Goal: Task Accomplishment & Management: Complete application form

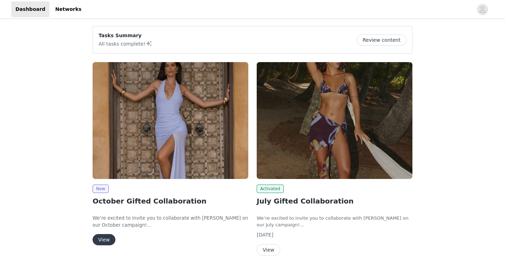
click at [201, 131] on img at bounding box center [171, 120] width 156 height 117
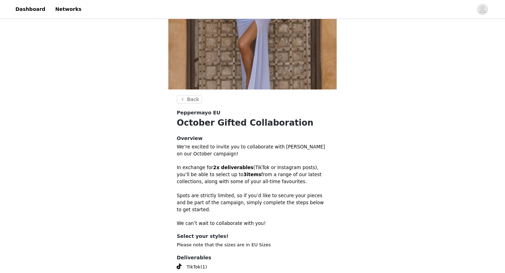
scroll to position [176, 0]
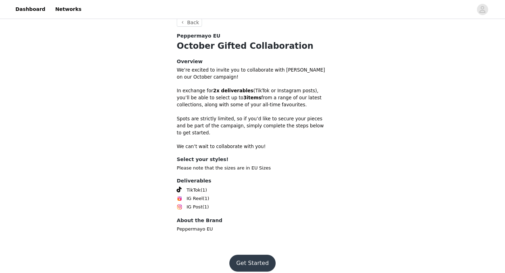
click at [248, 257] on button "Get Started" at bounding box center [252, 263] width 47 height 17
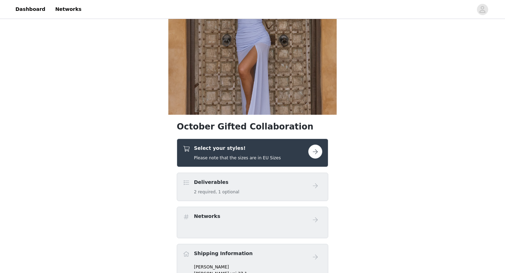
scroll to position [61, 0]
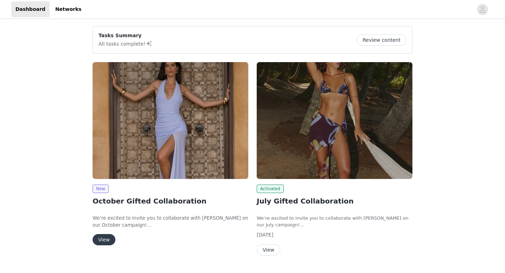
scroll to position [18, 0]
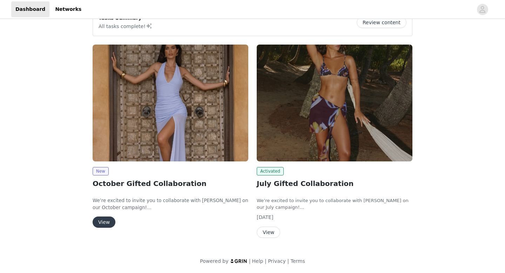
click at [101, 222] on button "View" at bounding box center [104, 222] width 23 height 11
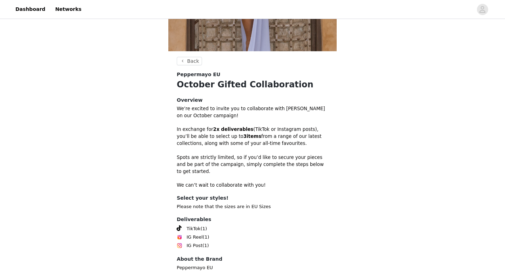
scroll to position [176, 0]
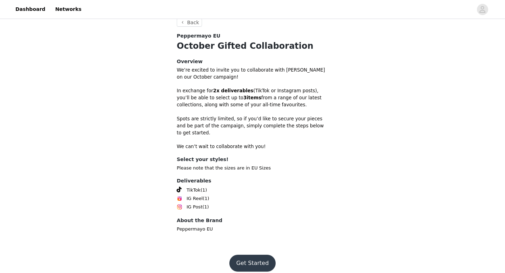
click at [239, 255] on button "Get Started" at bounding box center [252, 263] width 47 height 17
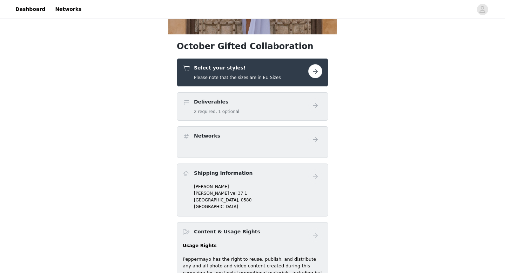
scroll to position [158, 0]
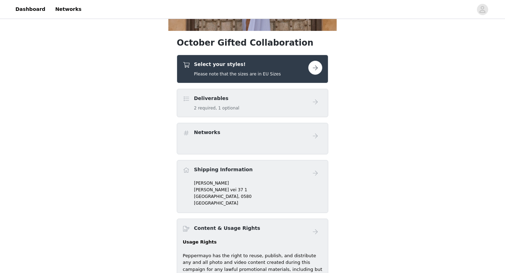
click at [324, 73] on div "Select your styles! Please note that the sizes are in EU Sizes" at bounding box center [253, 69] width 152 height 28
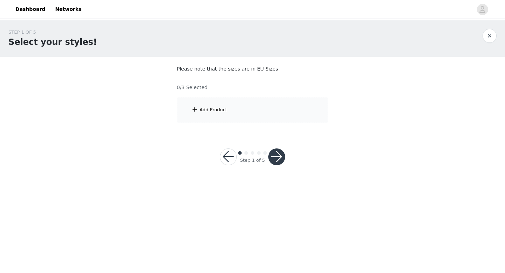
click at [248, 105] on div "Add Product" at bounding box center [253, 110] width 152 height 26
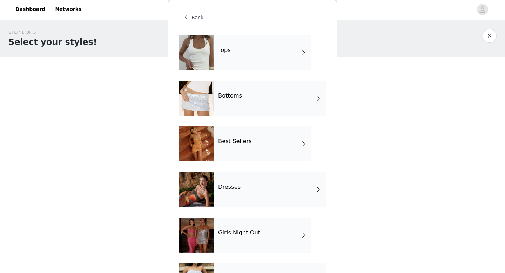
click at [241, 60] on div "Tops" at bounding box center [263, 52] width 98 height 35
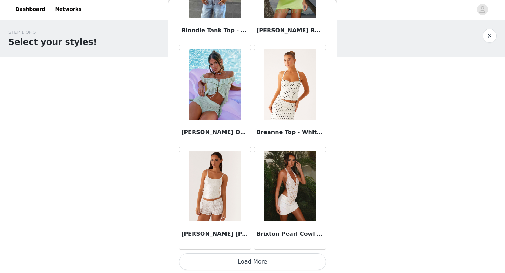
scroll to position [801, 0]
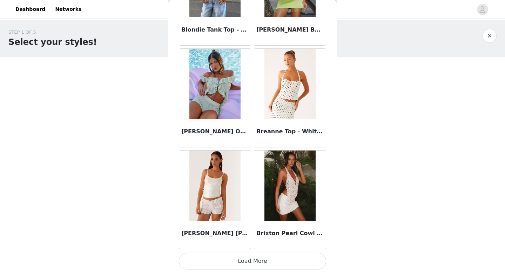
click at [260, 260] on button "Load More" at bounding box center [252, 261] width 147 height 17
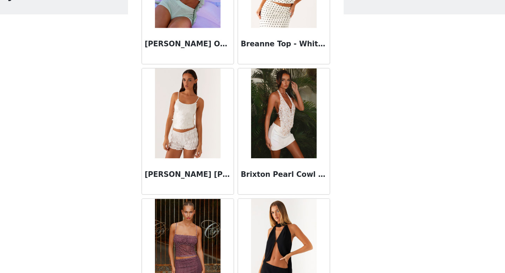
scroll to position [848, 0]
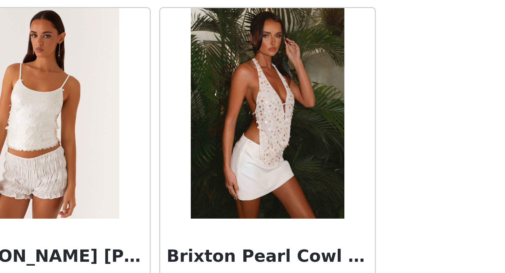
click at [291, 142] on img at bounding box center [290, 139] width 51 height 70
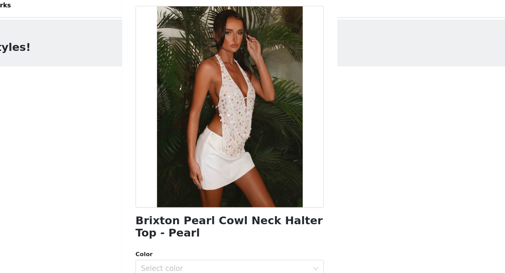
scroll to position [32, 0]
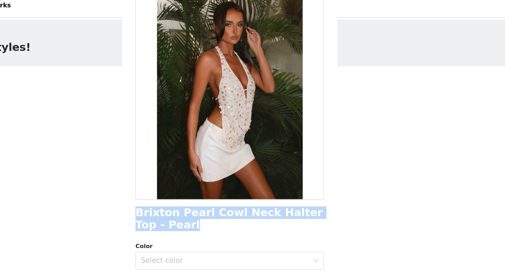
drag, startPoint x: 205, startPoint y: 181, endPoint x: 180, endPoint y: 173, distance: 25.7
click at [180, 173] on h1 "Brixton Pearl Cowl Neck Halter Top - Pearl" at bounding box center [252, 176] width 147 height 19
copy h1 "Brixton Pearl Cowl Neck Halter Top - Pearl"
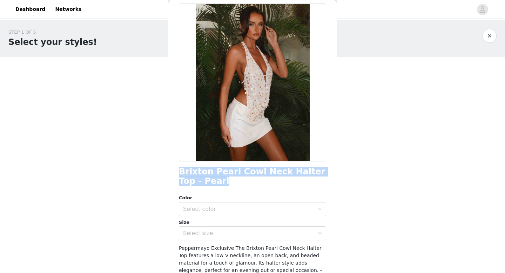
click at [489, 36] on button "button" at bounding box center [490, 36] width 14 height 14
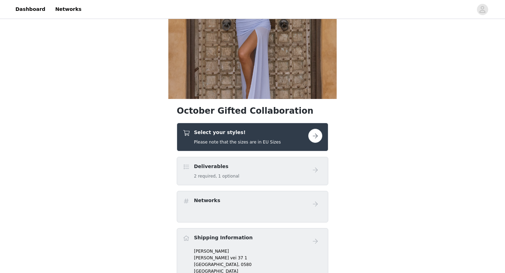
scroll to position [152, 0]
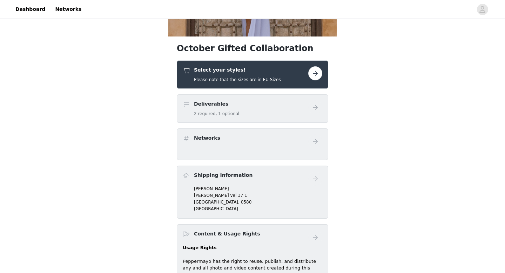
click at [270, 110] on div "Deliverables 2 required, 1 optional" at bounding box center [246, 108] width 126 height 16
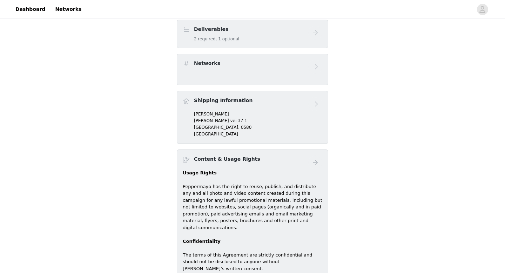
scroll to position [0, 0]
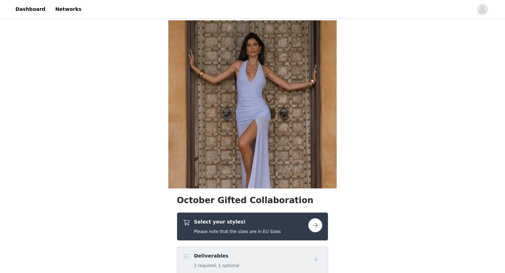
click at [242, 227] on div "Select your styles! Please note that the sizes are in EU Sizes" at bounding box center [237, 226] width 87 height 16
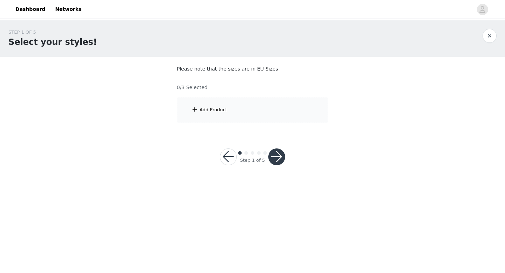
click at [226, 111] on div "Add Product" at bounding box center [214, 109] width 28 height 7
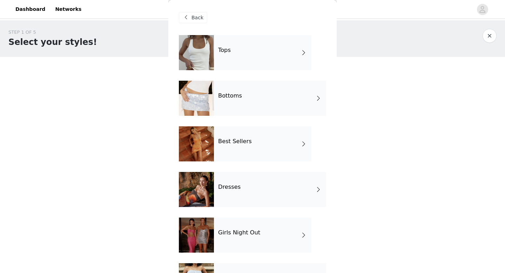
scroll to position [33, 0]
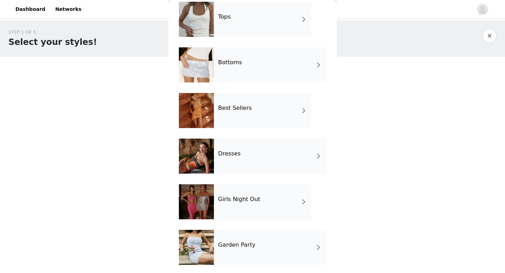
click at [240, 108] on h4 "Best Sellers" at bounding box center [235, 108] width 34 height 6
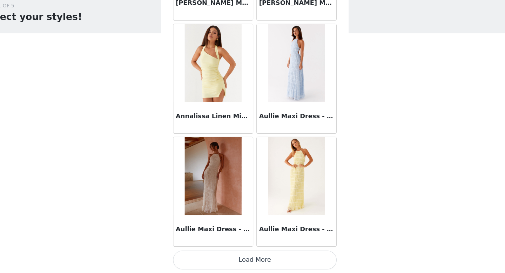
scroll to position [0, 0]
click at [243, 259] on button "Load More" at bounding box center [252, 261] width 147 height 17
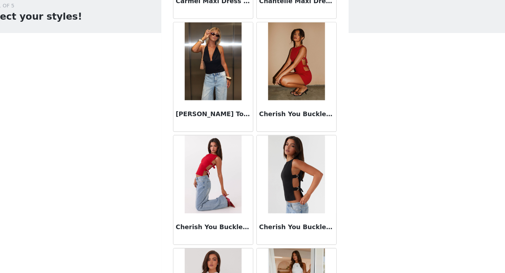
scroll to position [1718, 0]
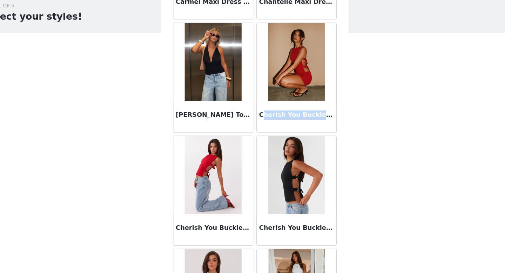
drag, startPoint x: 265, startPoint y: 131, endPoint x: 310, endPoint y: 129, distance: 44.6
click at [310, 129] on h3 "Cherish You Buckle Mini Dress - Red" at bounding box center [290, 130] width 67 height 8
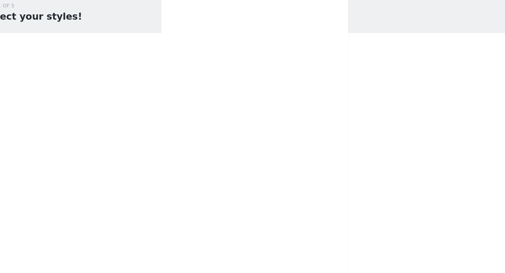
scroll to position [0, 0]
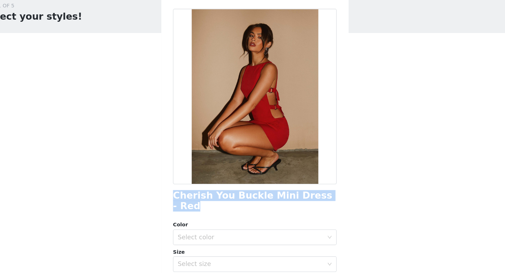
drag, startPoint x: 178, startPoint y: 204, endPoint x: 326, endPoint y: 203, distance: 148.1
click at [326, 203] on div "Back Cherish You Buckle Mini Dress - Red Color Select color Size Select size Pe…" at bounding box center [252, 136] width 168 height 273
copy h1 "Cherish You Buckle Mini Dress - Red"
click at [290, 237] on div "Select color" at bounding box center [248, 240] width 131 height 7
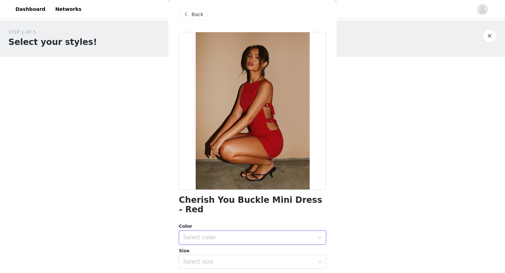
click at [185, 16] on span at bounding box center [186, 14] width 8 height 8
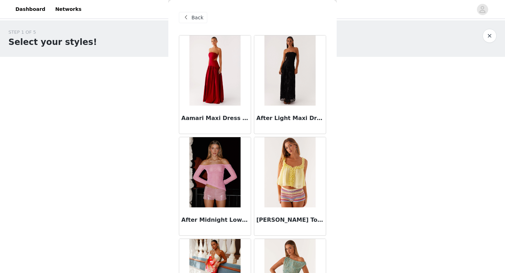
click at [195, 20] on span "Back" at bounding box center [198, 17] width 12 height 7
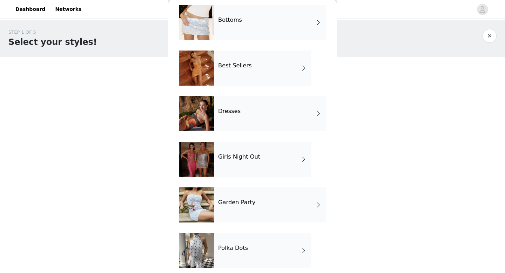
scroll to position [81, 0]
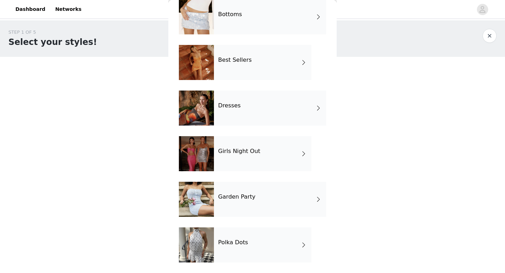
click at [230, 158] on div "Girls Night Out" at bounding box center [263, 153] width 98 height 35
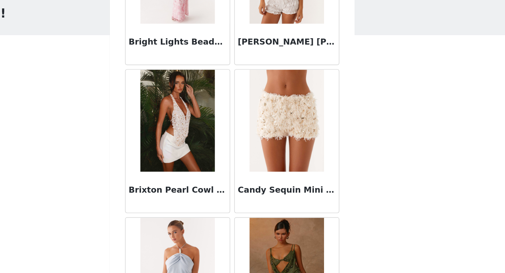
scroll to position [801, 0]
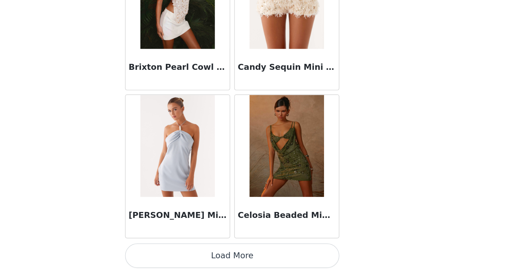
click at [267, 260] on button "Load More" at bounding box center [252, 261] width 147 height 17
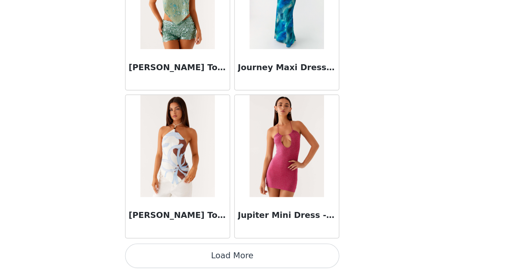
click at [258, 264] on button "Load More" at bounding box center [252, 261] width 147 height 17
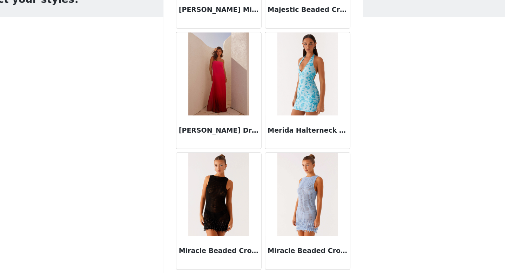
scroll to position [2836, 0]
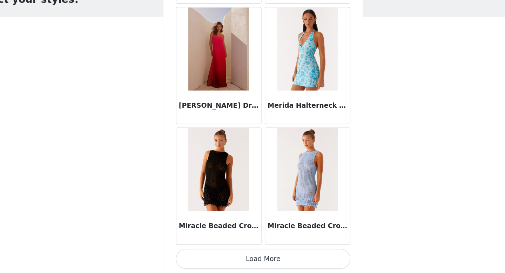
click at [252, 264] on button "Load More" at bounding box center [252, 261] width 147 height 17
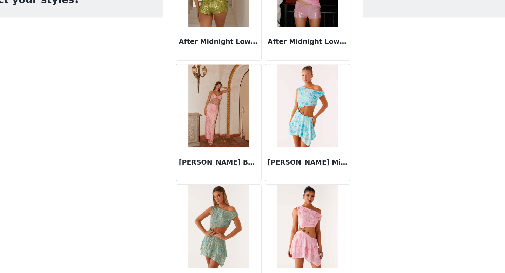
scroll to position [0, 0]
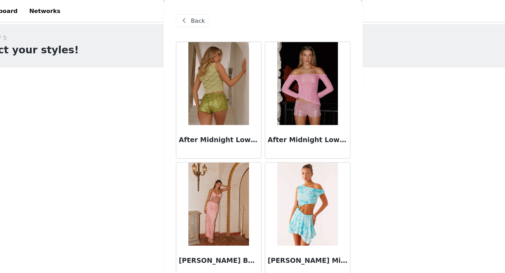
click at [197, 14] on span "Back" at bounding box center [198, 17] width 12 height 7
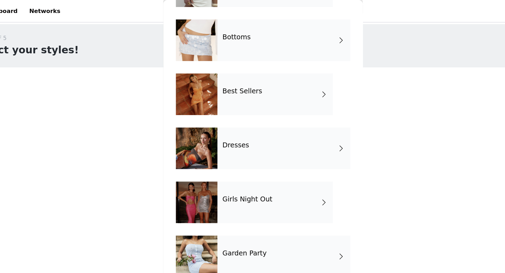
scroll to position [76, 0]
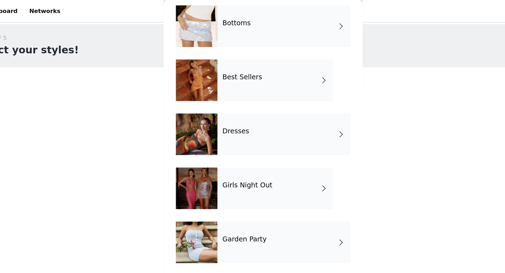
click at [239, 122] on div "Dresses" at bounding box center [270, 113] width 112 height 35
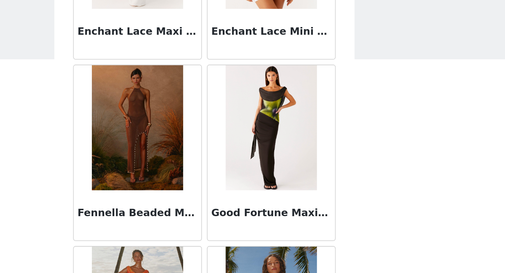
scroll to position [801, 0]
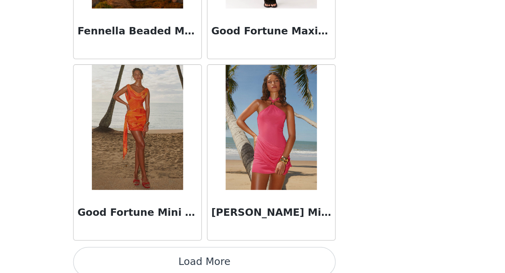
click at [248, 262] on button "Load More" at bounding box center [252, 261] width 147 height 17
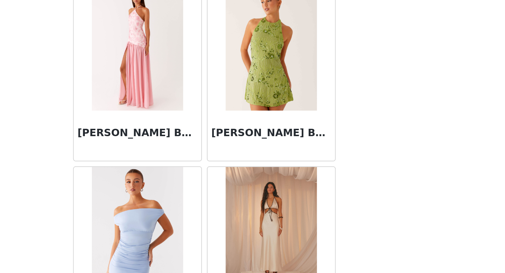
scroll to position [1059, 0]
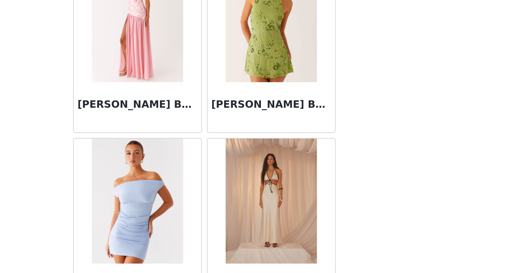
click at [293, 164] on img at bounding box center [290, 131] width 51 height 70
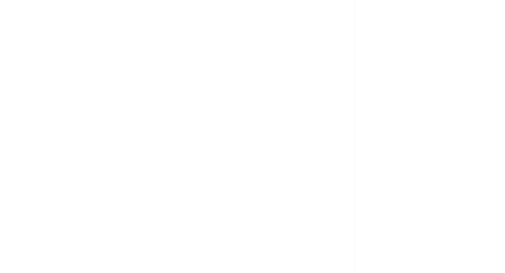
scroll to position [0, 0]
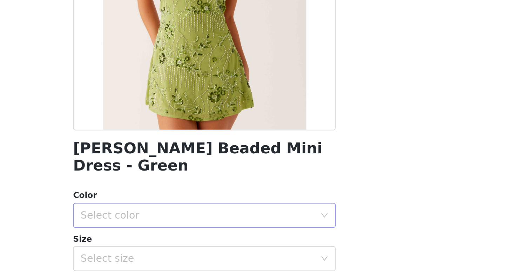
click at [276, 237] on div "Select color" at bounding box center [248, 240] width 131 height 7
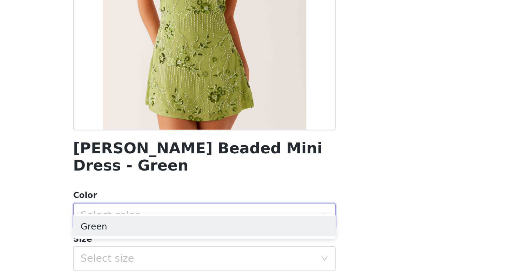
click at [276, 237] on div "Select color" at bounding box center [248, 240] width 131 height 7
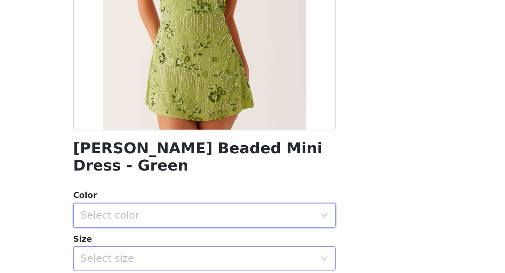
click at [276, 258] on div "Select size" at bounding box center [250, 264] width 134 height 13
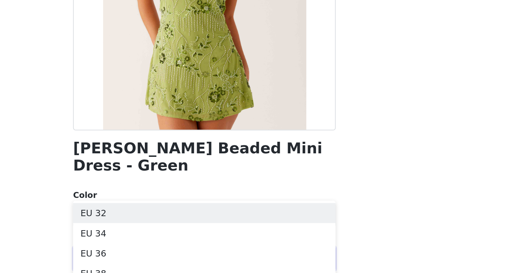
scroll to position [32, 0]
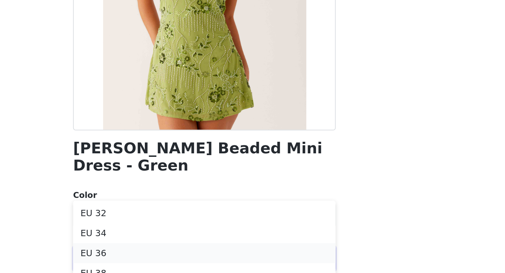
click at [276, 258] on li "EU 36" at bounding box center [252, 261] width 147 height 11
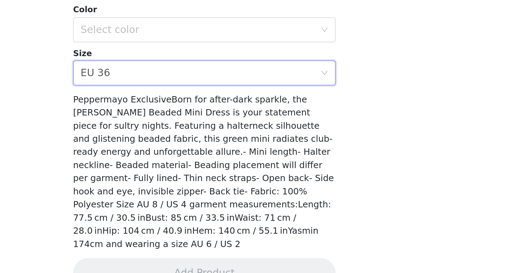
scroll to position [0, 0]
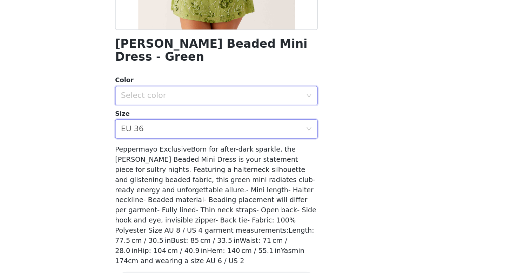
click at [287, 131] on div "Select color" at bounding box center [250, 136] width 134 height 13
click at [284, 142] on li "Green" at bounding box center [252, 142] width 147 height 11
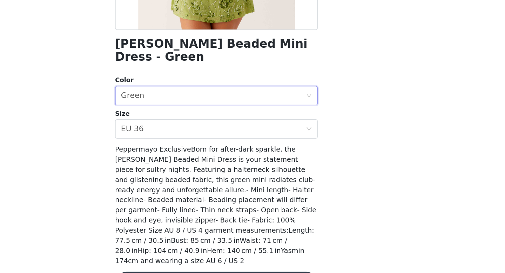
click at [265, 265] on button "Add Product" at bounding box center [252, 273] width 147 height 17
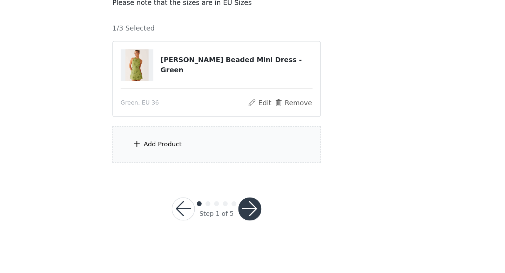
click at [264, 178] on div "Add Product" at bounding box center [253, 172] width 152 height 26
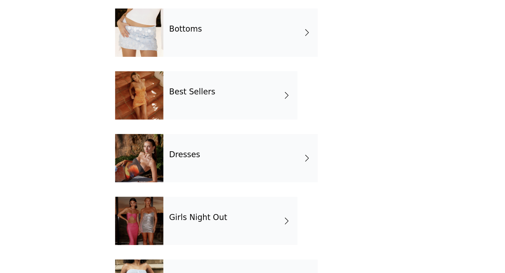
click at [253, 193] on div "Dresses" at bounding box center [270, 189] width 112 height 35
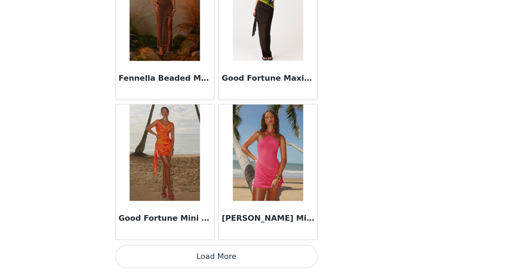
click at [279, 255] on button "Load More" at bounding box center [252, 261] width 147 height 17
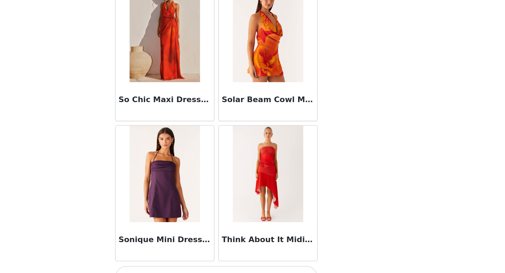
scroll to position [1818, 0]
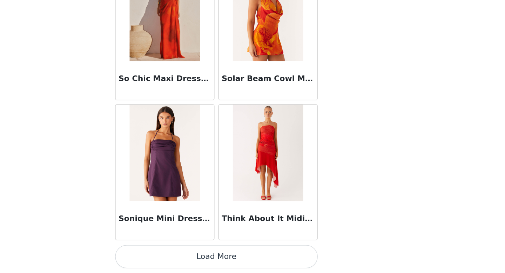
click at [259, 264] on button "Load More" at bounding box center [252, 261] width 147 height 17
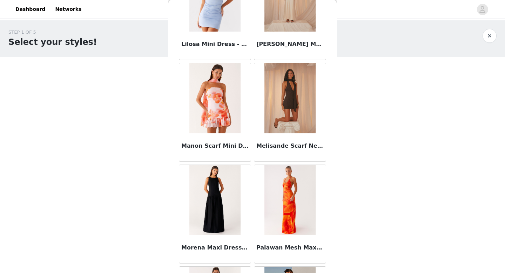
scroll to position [1218, 0]
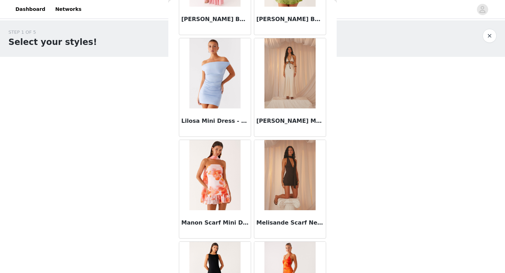
click at [298, 179] on img at bounding box center [290, 175] width 51 height 70
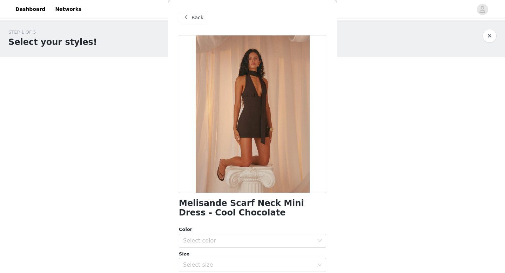
scroll to position [70, 0]
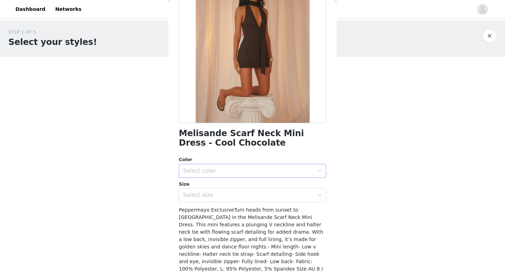
click at [266, 168] on div "Select color" at bounding box center [248, 170] width 131 height 7
click at [258, 186] on li "Cool Chocolate" at bounding box center [252, 186] width 147 height 11
click at [255, 193] on div "Select size" at bounding box center [248, 195] width 131 height 7
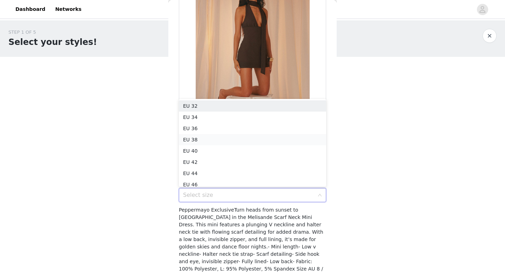
scroll to position [4, 0]
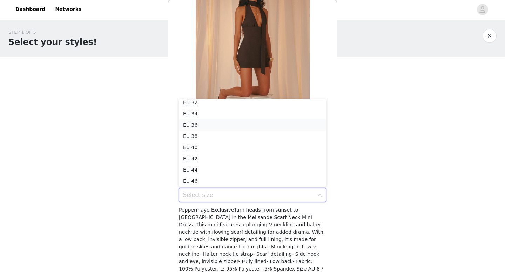
click at [248, 122] on li "EU 36" at bounding box center [252, 124] width 147 height 11
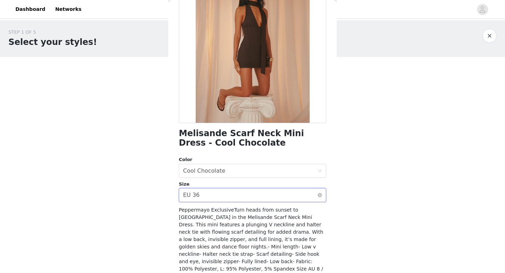
scroll to position [121, 0]
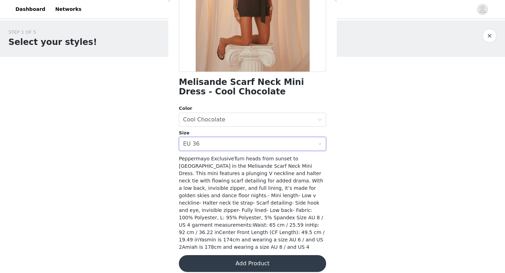
click at [248, 262] on button "Add Product" at bounding box center [252, 263] width 147 height 17
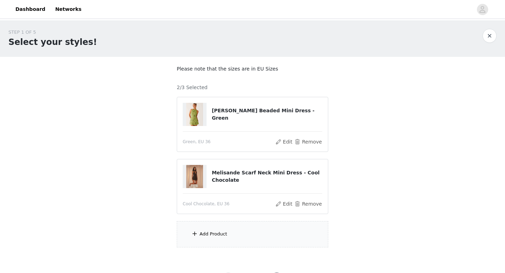
click at [215, 230] on div "Add Product" at bounding box center [253, 234] width 152 height 26
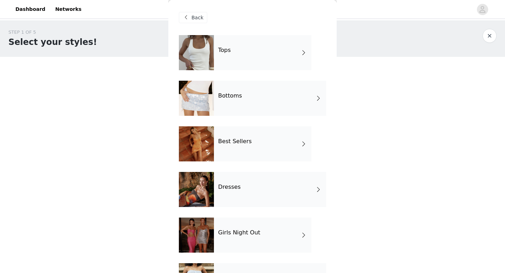
click at [240, 56] on div "Tops" at bounding box center [263, 52] width 98 height 35
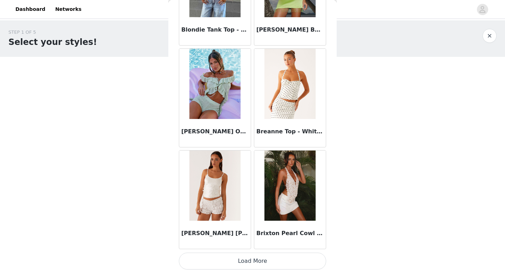
scroll to position [33, 0]
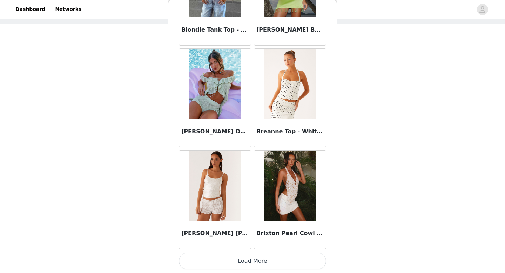
click at [231, 261] on button "Load More" at bounding box center [252, 261] width 147 height 17
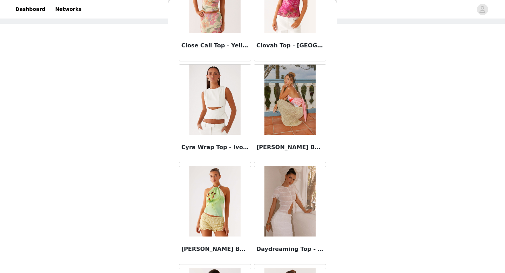
scroll to position [1818, 0]
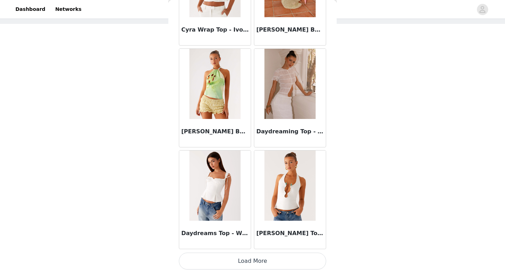
click at [239, 261] on button "Load More" at bounding box center [252, 261] width 147 height 17
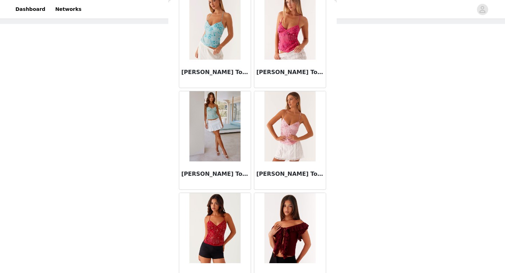
scroll to position [2836, 0]
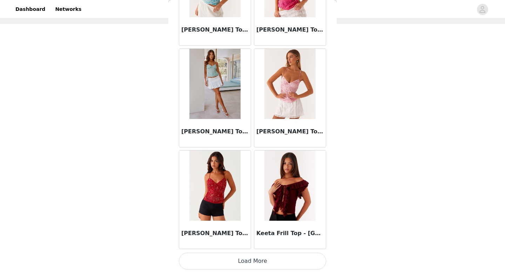
click at [249, 263] on button "Load More" at bounding box center [252, 261] width 147 height 17
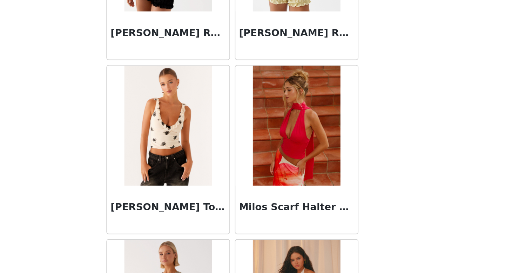
scroll to position [3423, 0]
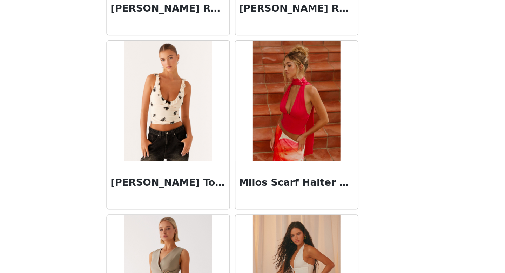
click at [287, 108] on img at bounding box center [290, 107] width 51 height 70
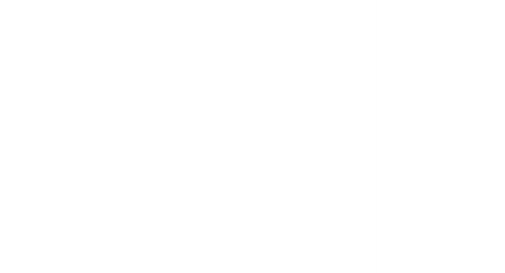
scroll to position [0, 0]
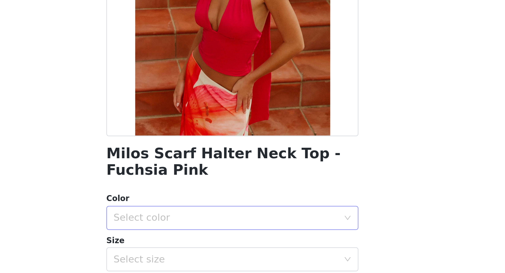
click at [258, 241] on div "Select color" at bounding box center [248, 240] width 131 height 7
click at [255, 254] on li "Fuchsia Pink" at bounding box center [252, 256] width 147 height 11
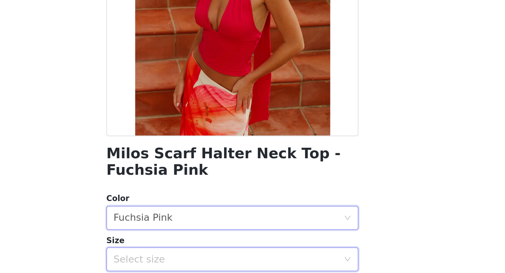
click at [247, 261] on div "Select size" at bounding box center [250, 264] width 134 height 13
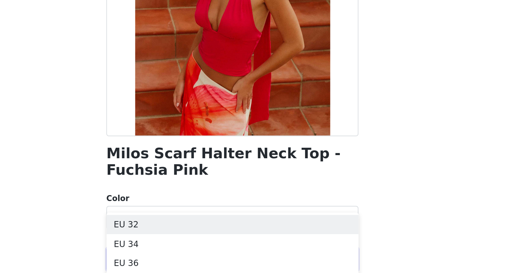
scroll to position [81, 0]
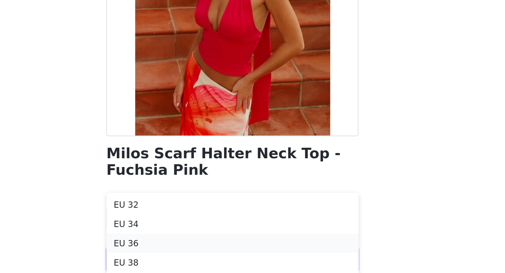
click at [248, 254] on li "EU 36" at bounding box center [252, 255] width 147 height 11
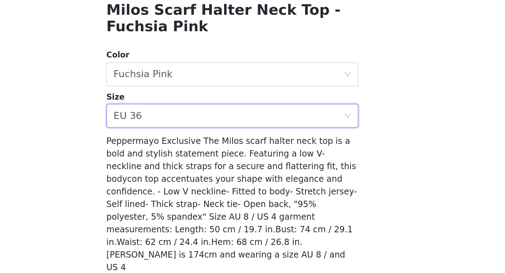
scroll to position [99, 0]
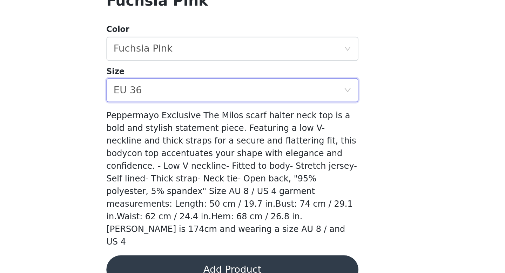
click at [286, 262] on button "Add Product" at bounding box center [252, 270] width 147 height 17
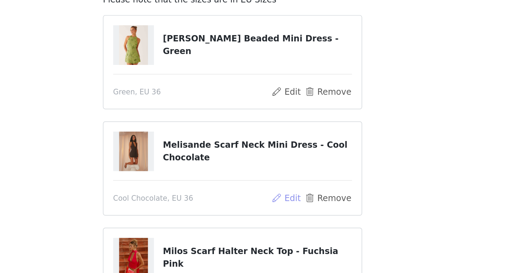
click at [289, 150] on button "Edit" at bounding box center [284, 152] width 18 height 8
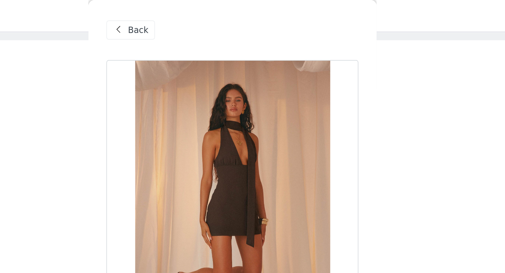
scroll to position [14, 0]
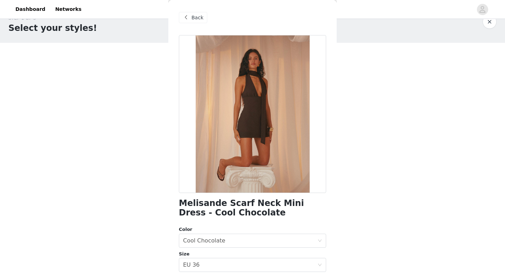
click at [185, 17] on span at bounding box center [186, 17] width 8 height 8
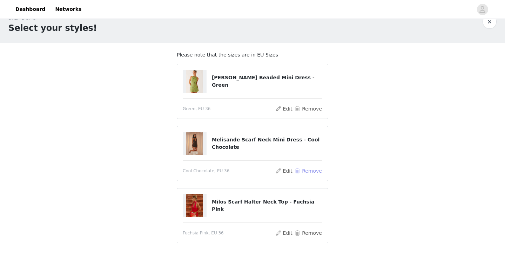
click at [310, 170] on button "Remove" at bounding box center [308, 171] width 28 height 8
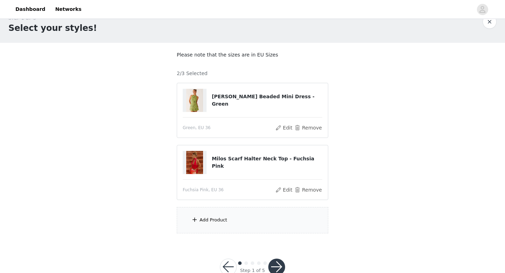
click at [235, 216] on div "Add Product" at bounding box center [253, 220] width 152 height 26
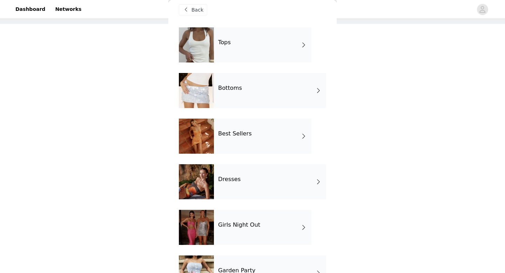
scroll to position [0, 0]
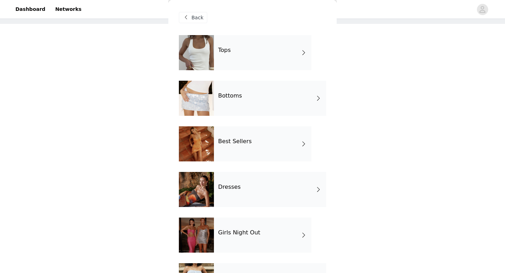
click at [248, 51] on div "Tops" at bounding box center [263, 52] width 98 height 35
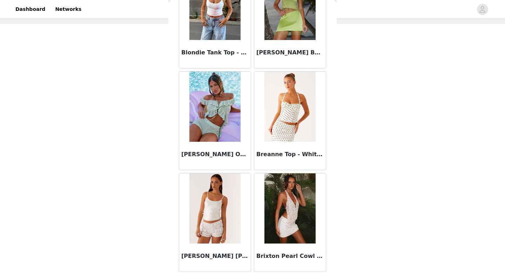
scroll to position [801, 0]
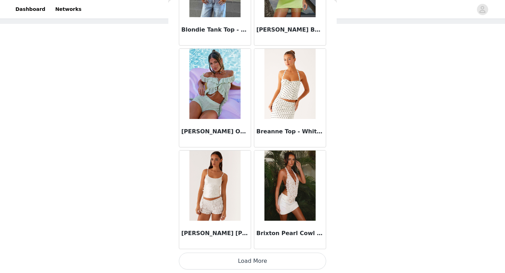
click at [244, 262] on button "Load More" at bounding box center [252, 261] width 147 height 17
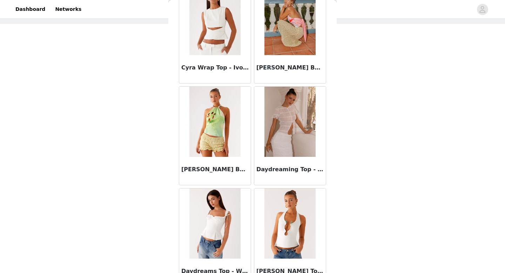
scroll to position [1818, 0]
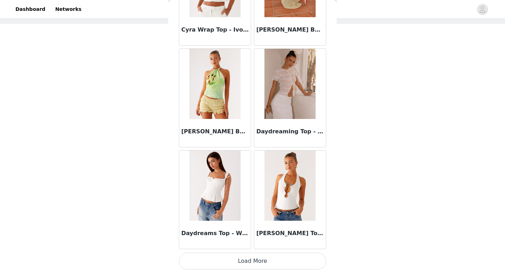
click at [253, 257] on button "Load More" at bounding box center [252, 261] width 147 height 17
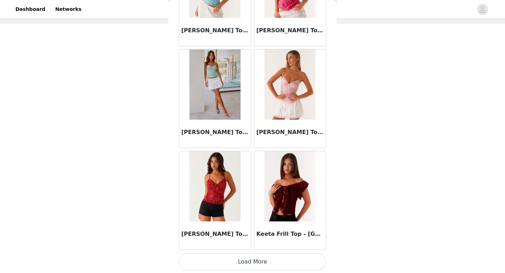
scroll to position [2836, 0]
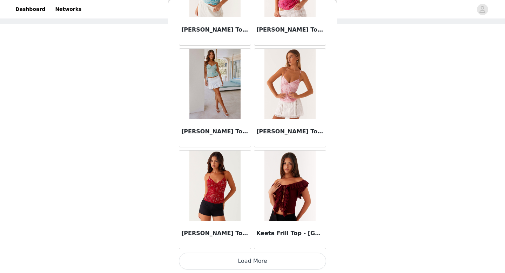
click at [257, 262] on button "Load More" at bounding box center [252, 261] width 147 height 17
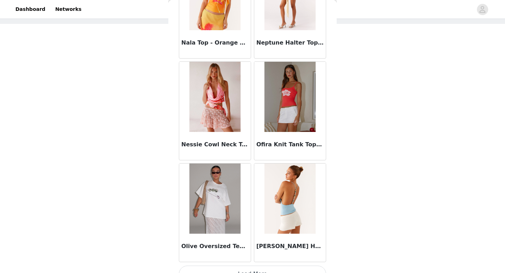
scroll to position [3854, 0]
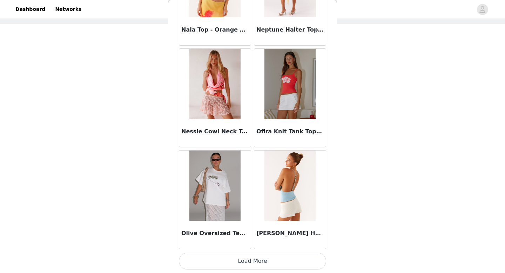
click at [269, 256] on button "Load More" at bounding box center [252, 261] width 147 height 17
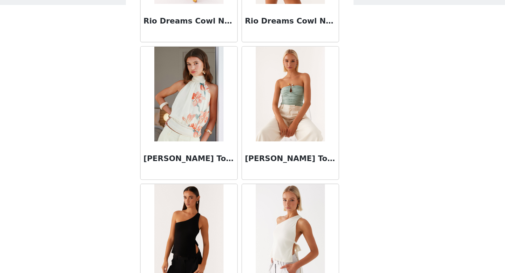
scroll to position [4871, 0]
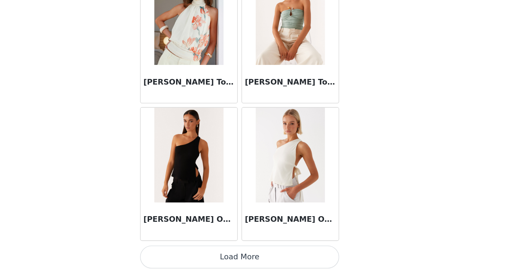
click at [270, 262] on button "Load More" at bounding box center [252, 261] width 147 height 17
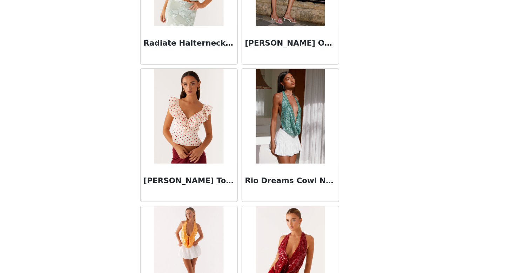
scroll to position [4591, 0]
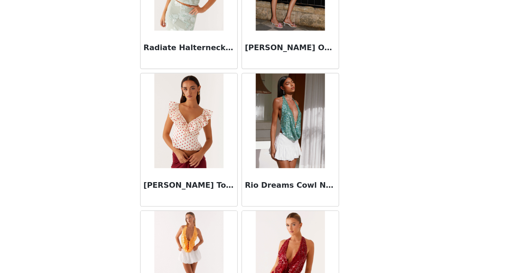
click at [304, 177] on img at bounding box center [290, 160] width 51 height 70
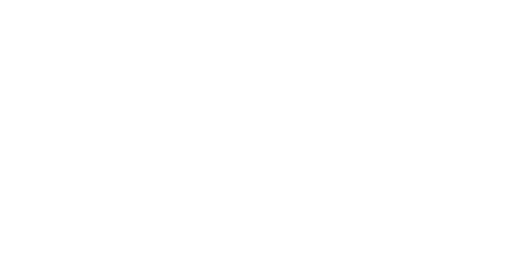
scroll to position [0, 0]
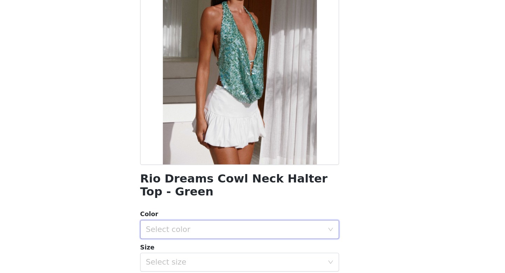
click at [249, 235] on div "Select color" at bounding box center [250, 240] width 134 height 13
click at [244, 255] on li "Green" at bounding box center [252, 256] width 147 height 11
click at [240, 265] on div "Select size" at bounding box center [248, 264] width 131 height 7
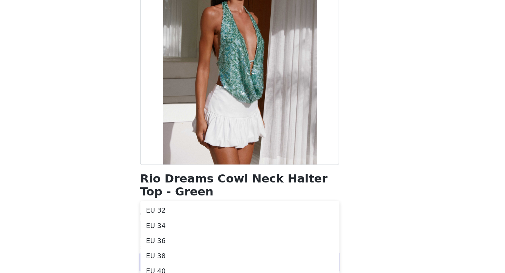
scroll to position [73, 0]
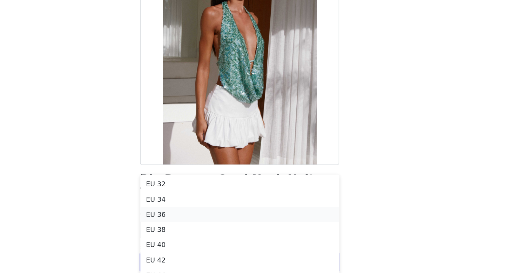
click at [235, 228] on li "EU 36" at bounding box center [252, 229] width 147 height 11
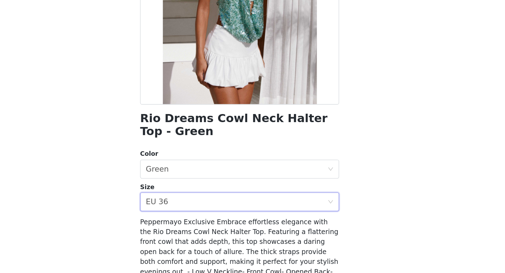
scroll to position [106, 0]
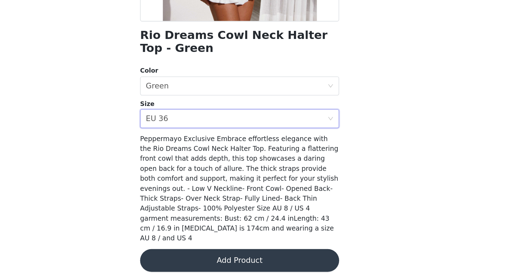
click at [256, 257] on button "Add Product" at bounding box center [252, 263] width 147 height 17
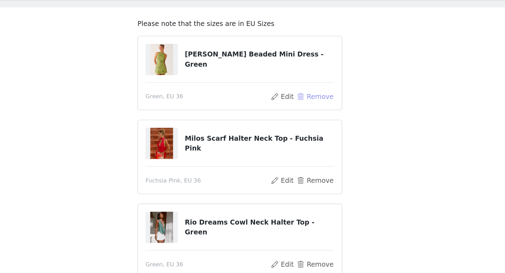
click at [303, 88] on button "Remove" at bounding box center [308, 90] width 28 height 8
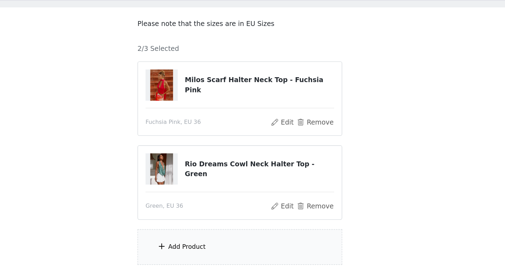
click at [263, 195] on div "Add Product" at bounding box center [253, 201] width 152 height 26
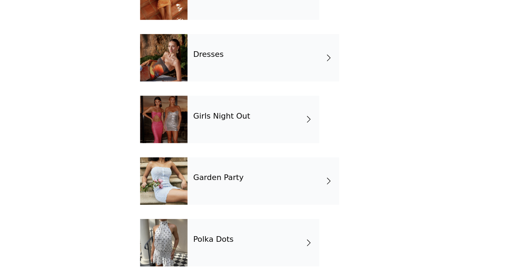
scroll to position [75, 0]
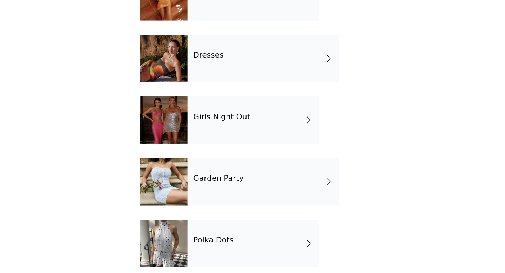
click at [260, 206] on div "Garden Party" at bounding box center [270, 205] width 112 height 35
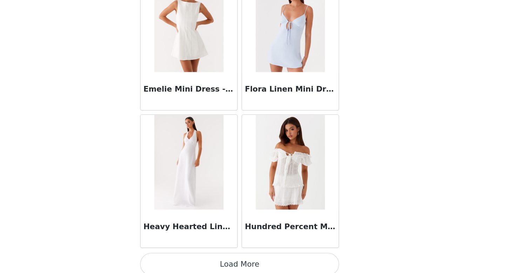
scroll to position [801, 0]
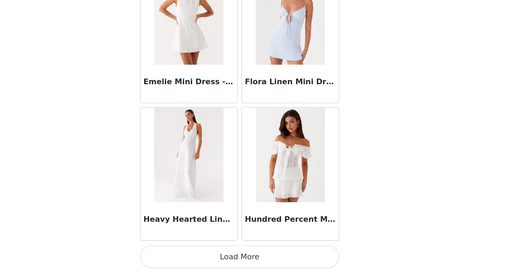
click at [251, 264] on button "Load More" at bounding box center [252, 261] width 147 height 17
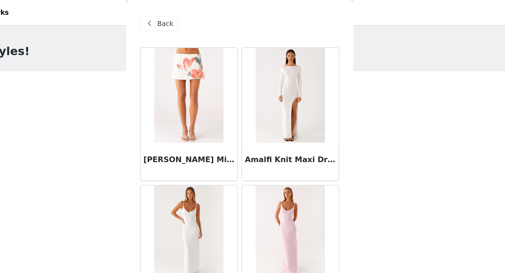
scroll to position [0, 0]
click at [193, 21] on span "Back" at bounding box center [198, 17] width 12 height 7
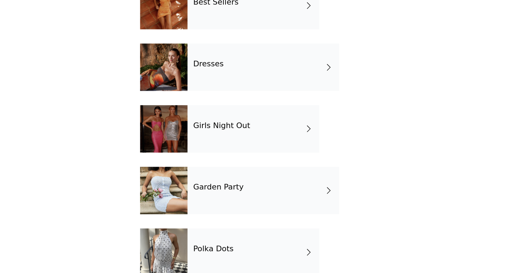
scroll to position [71, 0]
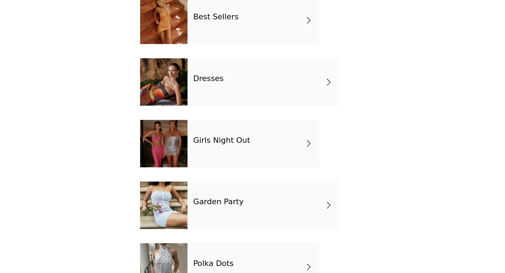
click at [240, 165] on h4 "Girls Night Out" at bounding box center [239, 162] width 42 height 6
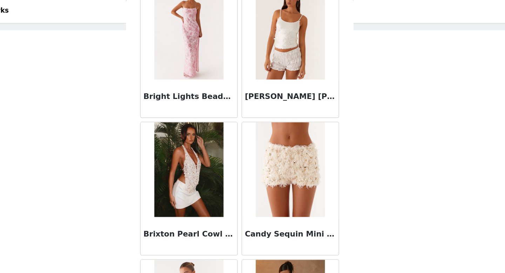
scroll to position [801, 0]
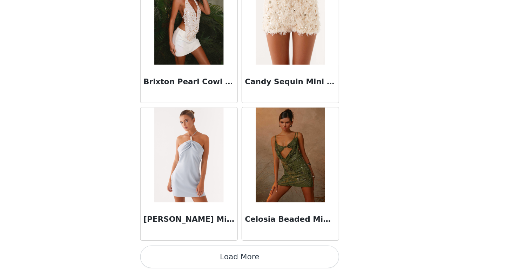
click at [256, 259] on button "Load More" at bounding box center [252, 261] width 147 height 17
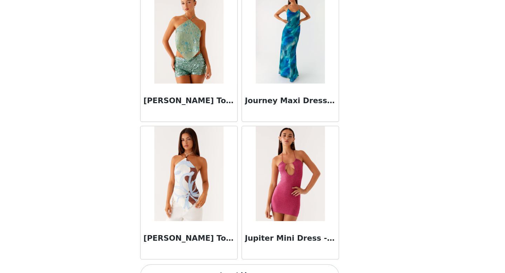
scroll to position [1818, 0]
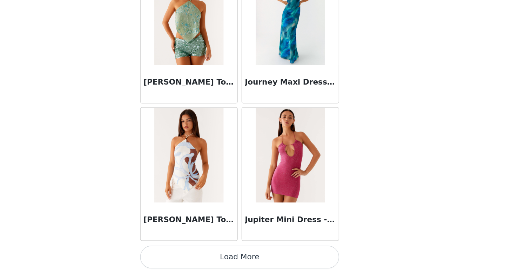
click at [268, 264] on button "Load More" at bounding box center [252, 261] width 147 height 17
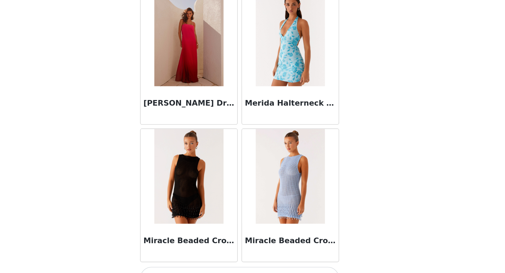
scroll to position [2836, 0]
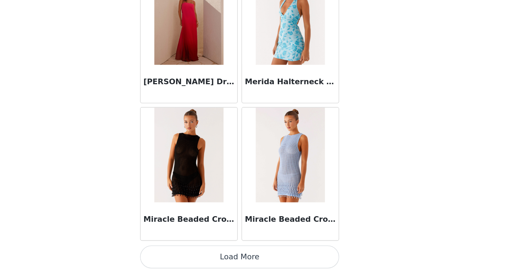
click at [274, 255] on button "Load More" at bounding box center [252, 261] width 147 height 17
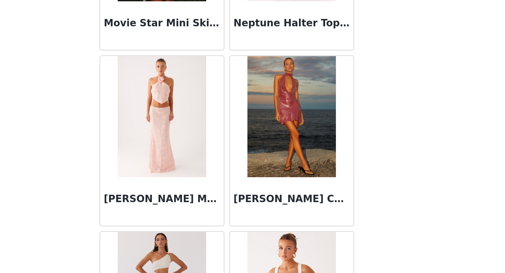
scroll to position [33, 0]
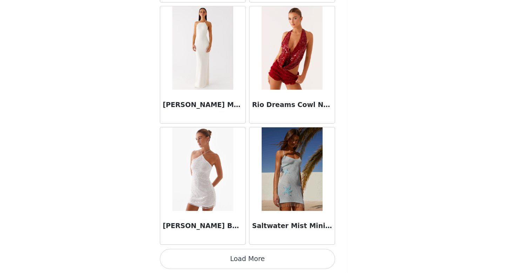
click at [264, 267] on button "Load More" at bounding box center [252, 261] width 147 height 17
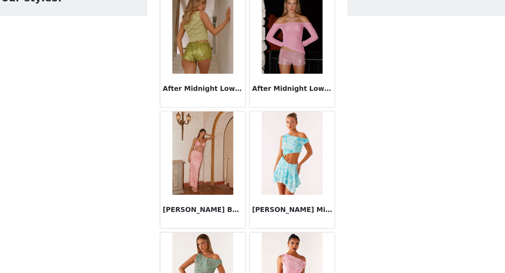
scroll to position [0, 0]
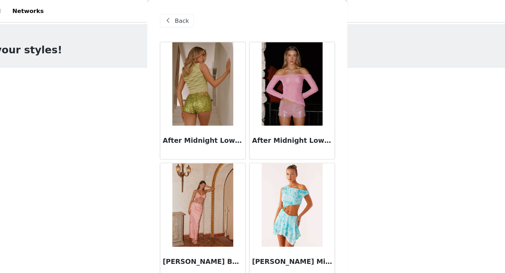
click at [200, 16] on span "Back" at bounding box center [198, 17] width 12 height 7
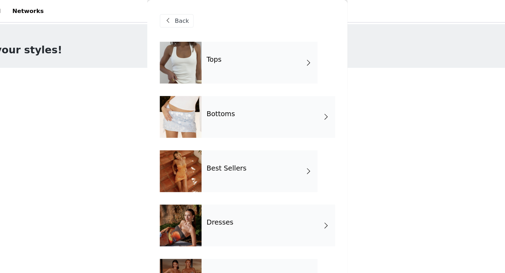
click at [260, 97] on div "Bottoms" at bounding box center [270, 98] width 112 height 35
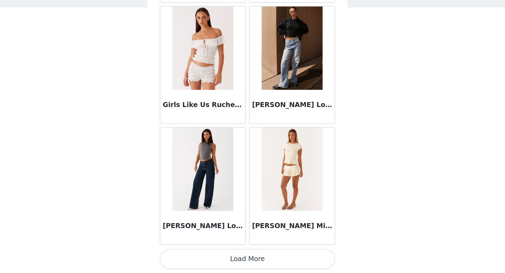
scroll to position [33, 0]
click at [259, 265] on button "Load More" at bounding box center [252, 261] width 147 height 17
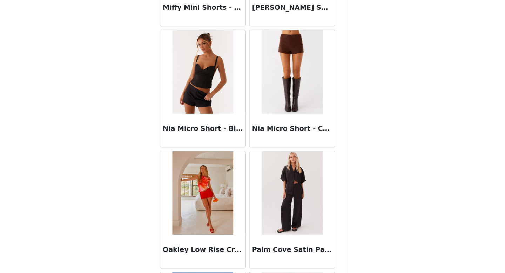
scroll to position [1387, 0]
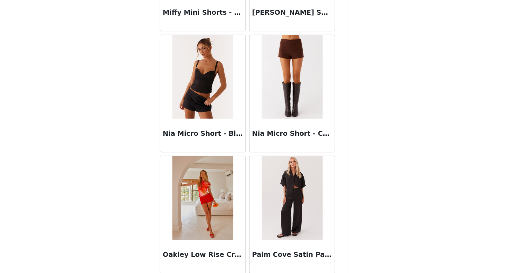
click at [364, 196] on div "STEP 1 OF 5 Select your styles! Please note that the sizes are in EU Sizes 2/3 …" at bounding box center [252, 104] width 505 height 235
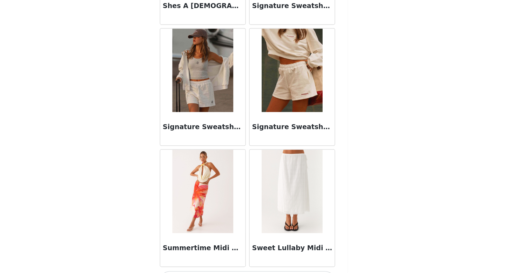
scroll to position [1818, 0]
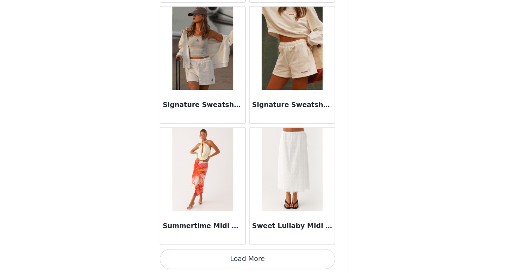
click at [277, 259] on button "Load More" at bounding box center [252, 261] width 147 height 17
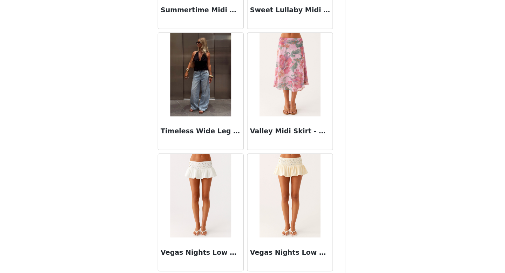
scroll to position [33, 0]
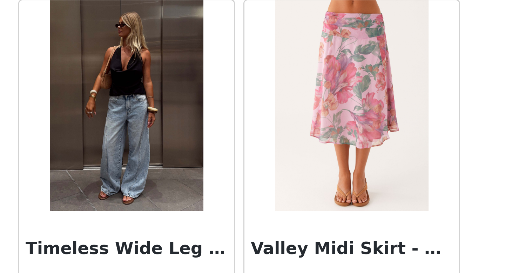
click at [223, 119] on img at bounding box center [214, 106] width 51 height 70
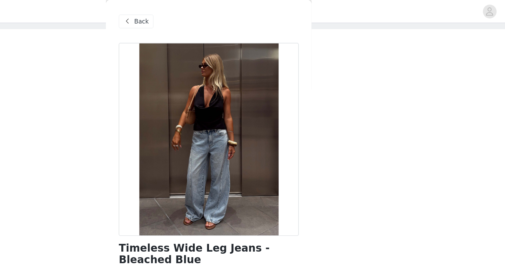
scroll to position [0, 0]
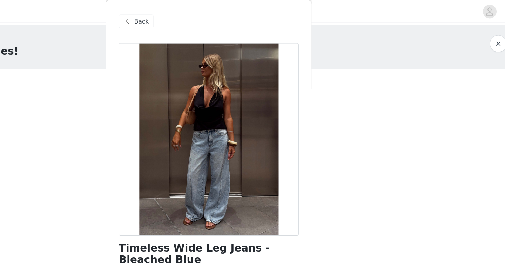
click at [193, 19] on span "Back" at bounding box center [198, 17] width 12 height 7
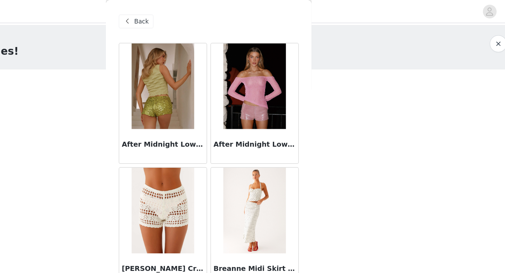
click at [189, 16] on span at bounding box center [186, 17] width 8 height 8
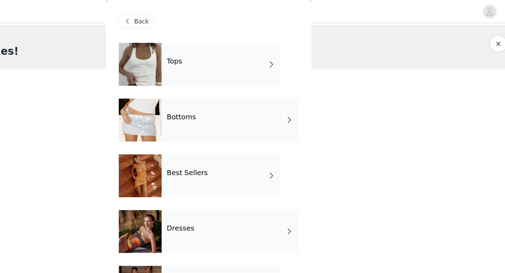
scroll to position [32, 0]
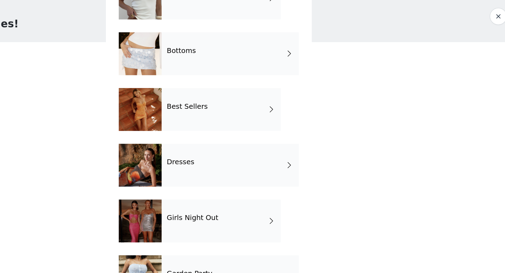
click at [231, 117] on div "Best Sellers" at bounding box center [263, 111] width 98 height 35
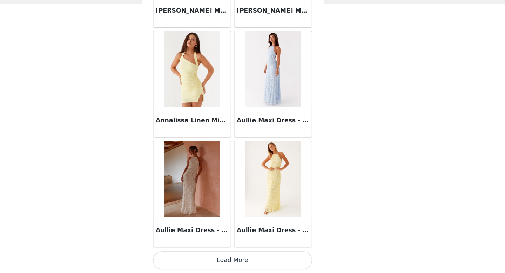
scroll to position [33, 0]
click at [249, 262] on button "Load More" at bounding box center [252, 261] width 147 height 17
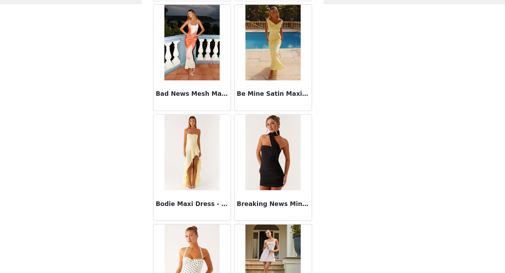
scroll to position [1130, 0]
click at [274, 179] on img at bounding box center [290, 161] width 51 height 70
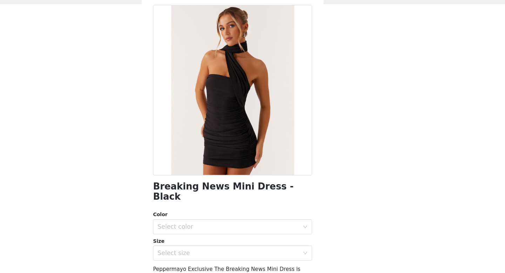
scroll to position [12, 0]
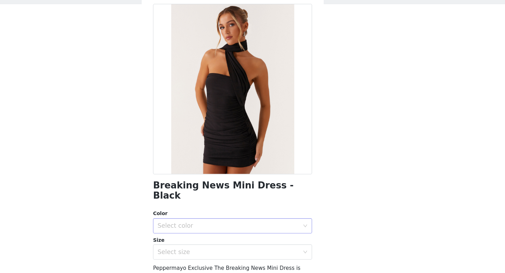
click at [262, 226] on div "Select color" at bounding box center [248, 229] width 131 height 7
click at [260, 233] on li "Black" at bounding box center [252, 234] width 147 height 11
click at [259, 250] on div "Select size" at bounding box center [248, 253] width 131 height 7
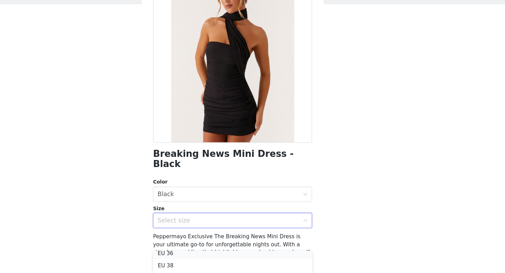
scroll to position [24, 0]
click at [252, 257] on li "EU 36" at bounding box center [252, 257] width 147 height 11
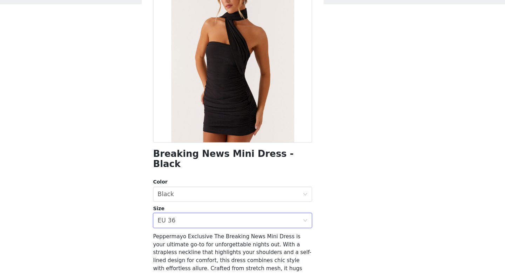
scroll to position [104, 0]
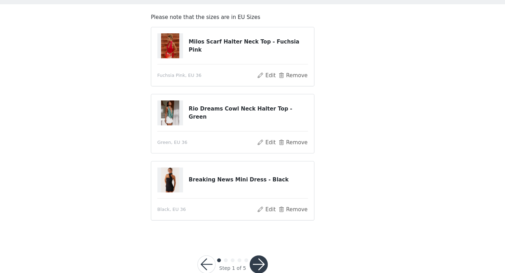
scroll to position [33, 0]
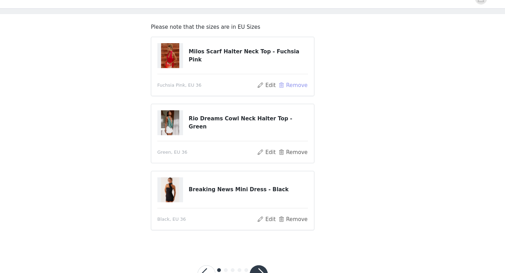
click at [302, 89] on button "Remove" at bounding box center [308, 90] width 28 height 8
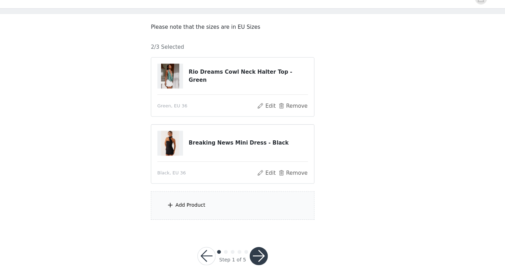
click at [217, 207] on div "Add Product" at bounding box center [253, 201] width 152 height 26
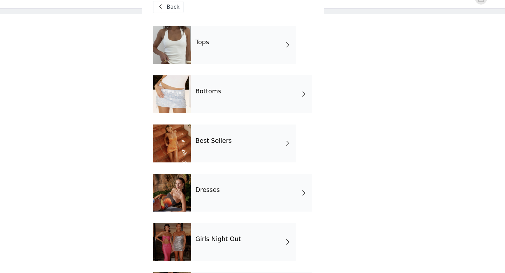
click at [233, 144] on h4 "Best Sellers" at bounding box center [235, 141] width 34 height 6
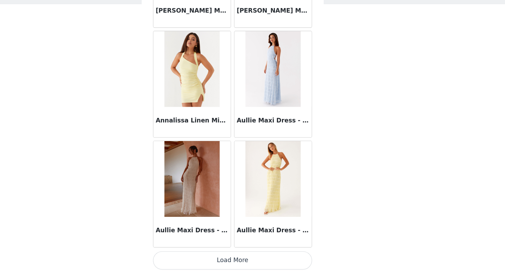
click at [241, 260] on button "Load More" at bounding box center [252, 261] width 147 height 17
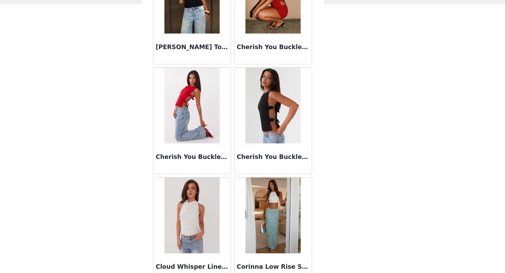
scroll to position [1818, 0]
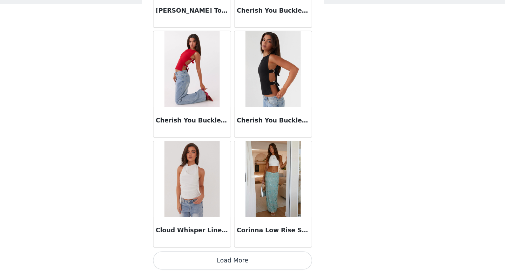
click at [282, 259] on button "Load More" at bounding box center [252, 261] width 147 height 17
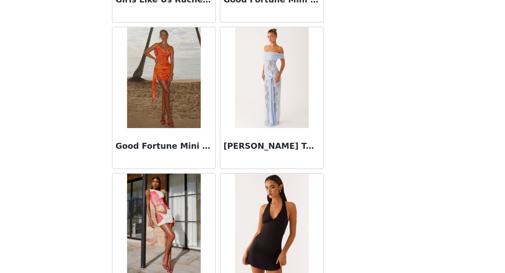
scroll to position [2836, 0]
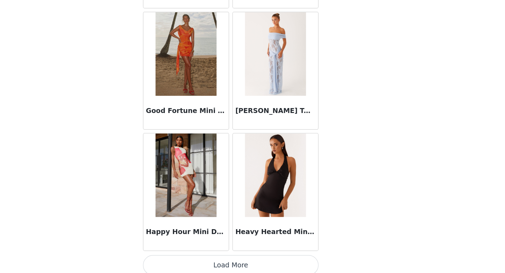
click at [272, 258] on button "Load More" at bounding box center [252, 261] width 147 height 17
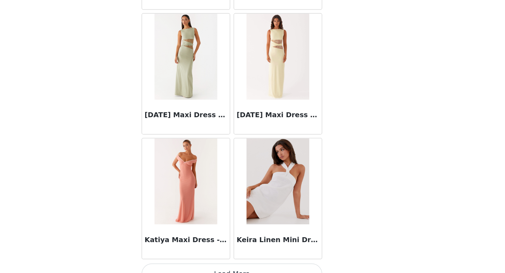
scroll to position [3854, 0]
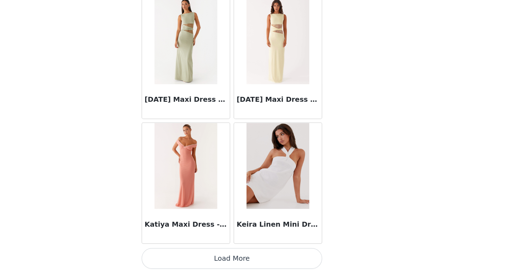
click at [270, 257] on button "Load More" at bounding box center [252, 261] width 147 height 17
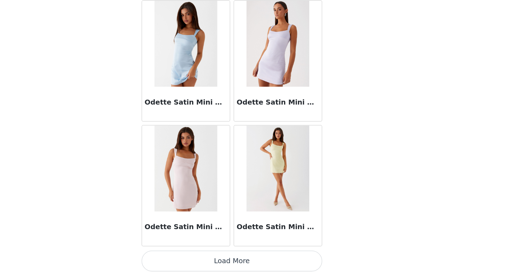
scroll to position [4871, 0]
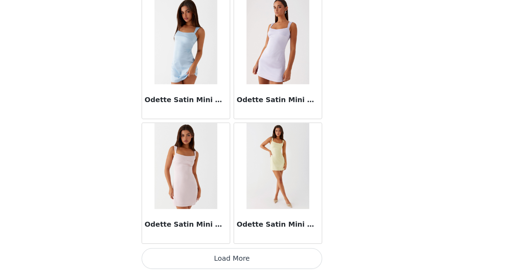
click at [266, 264] on button "Load More" at bounding box center [252, 261] width 147 height 17
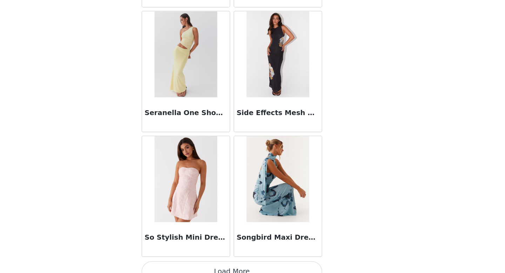
scroll to position [5889, 0]
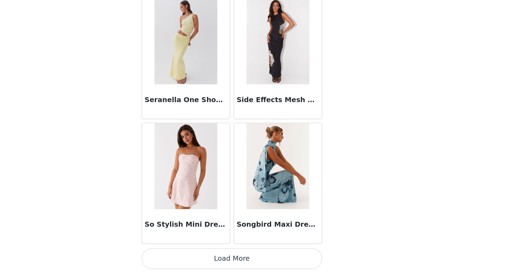
click at [257, 263] on button "Load More" at bounding box center [252, 261] width 147 height 17
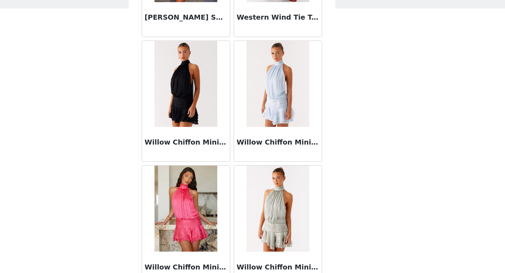
scroll to position [6663, 0]
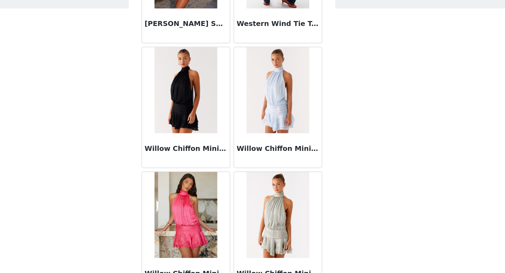
click at [213, 128] on img at bounding box center [214, 124] width 51 height 70
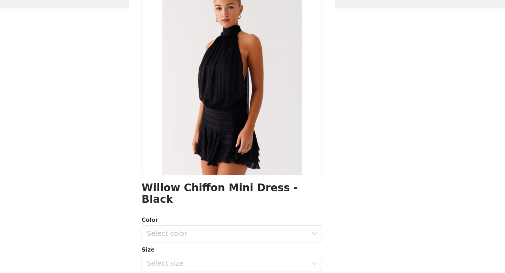
scroll to position [45, 0]
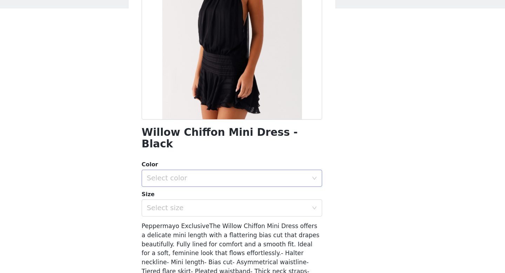
click at [255, 192] on div "Select color" at bounding box center [248, 195] width 131 height 7
click at [251, 203] on li "Black" at bounding box center [252, 201] width 147 height 11
click at [250, 216] on div "Select size" at bounding box center [248, 219] width 131 height 7
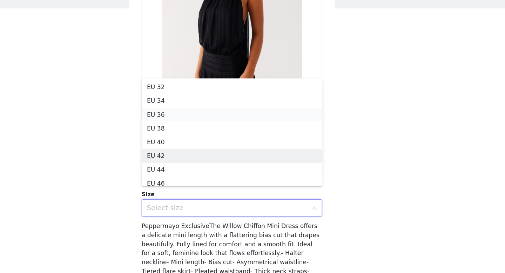
scroll to position [4, 0]
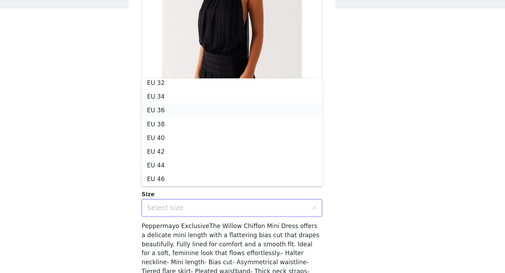
click at [240, 138] on li "EU 36" at bounding box center [252, 139] width 147 height 11
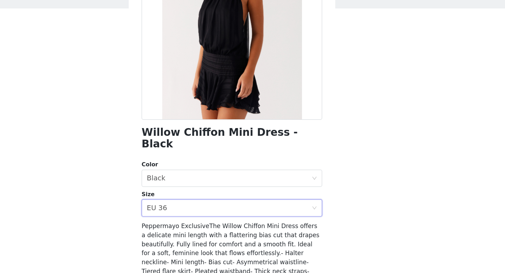
scroll to position [104, 0]
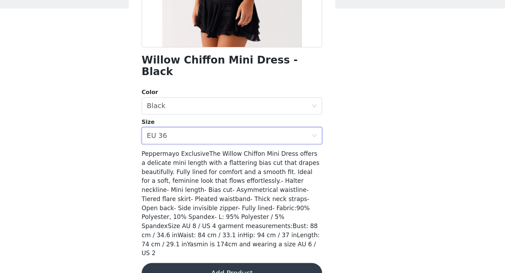
click at [251, 265] on button "Add Product" at bounding box center [252, 273] width 147 height 17
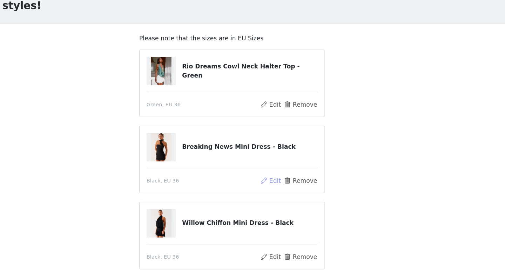
click at [288, 185] on button "Edit" at bounding box center [284, 185] width 18 height 8
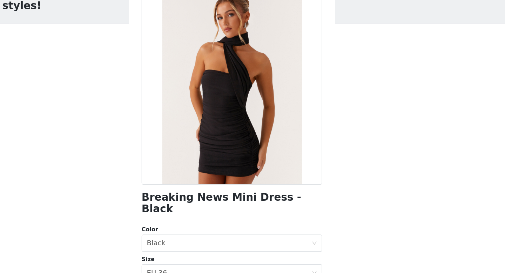
scroll to position [0, 0]
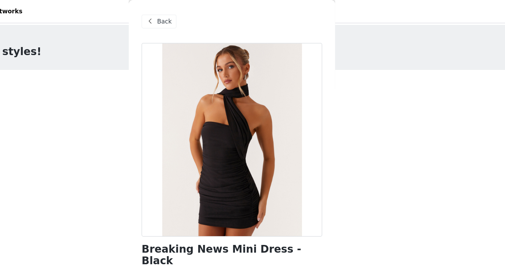
click at [191, 21] on div "Back" at bounding box center [193, 17] width 28 height 11
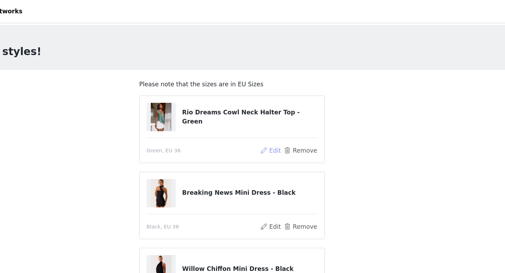
click at [288, 123] on button "Edit" at bounding box center [284, 123] width 18 height 8
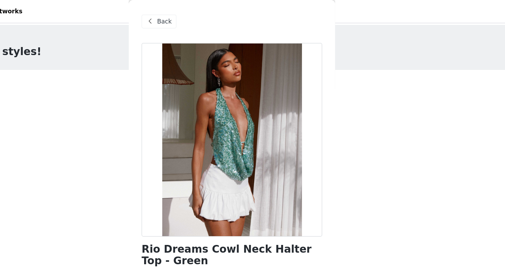
click at [201, 19] on span "Back" at bounding box center [198, 17] width 12 height 7
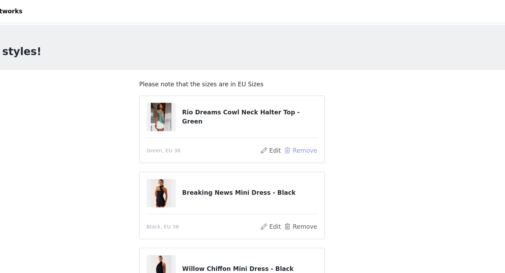
click at [302, 120] on button "Remove" at bounding box center [308, 123] width 28 height 8
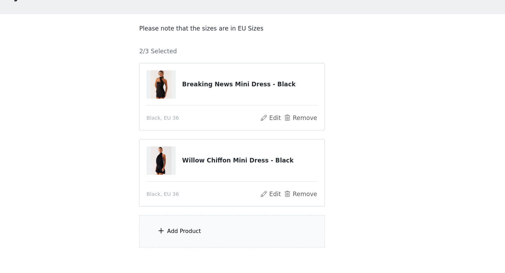
scroll to position [3, 0]
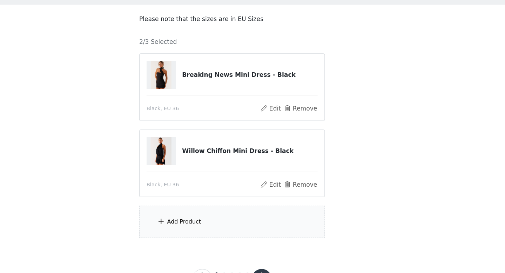
click at [216, 231] on div "Add Product" at bounding box center [214, 230] width 28 height 7
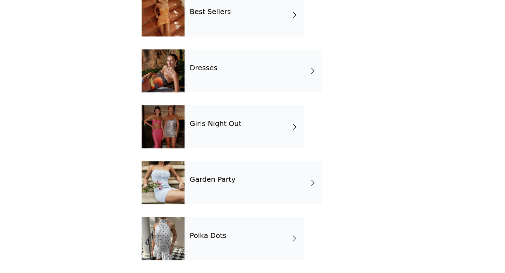
scroll to position [80, 0]
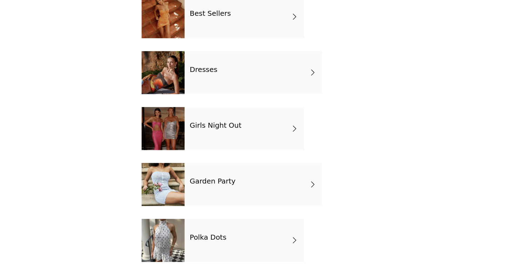
click at [246, 247] on h4 "Polka Dots" at bounding box center [233, 244] width 30 height 6
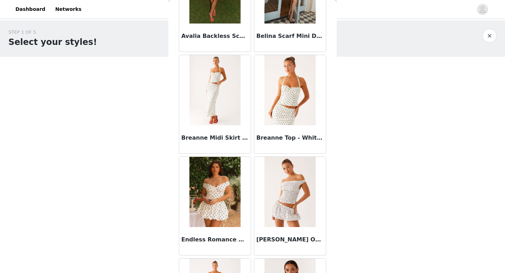
scroll to position [0, 0]
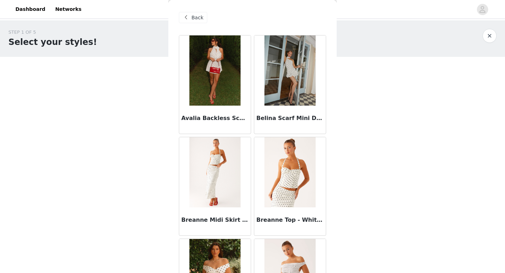
click at [201, 16] on span "Back" at bounding box center [198, 17] width 12 height 7
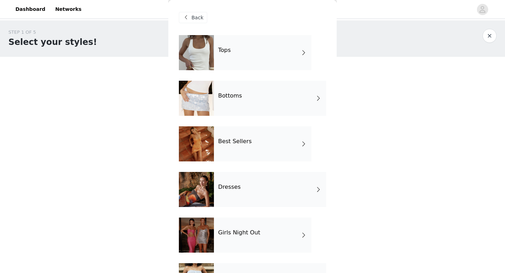
click at [222, 64] on div "Tops" at bounding box center [263, 52] width 98 height 35
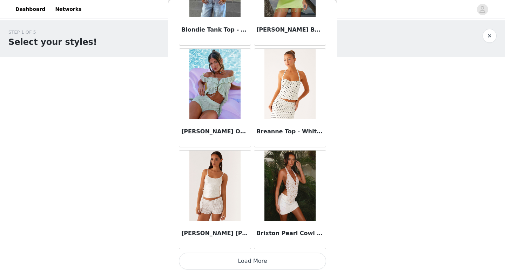
click at [242, 265] on button "Load More" at bounding box center [252, 261] width 147 height 17
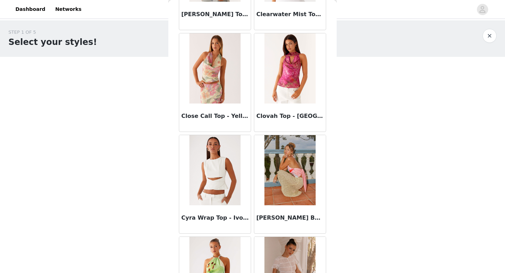
scroll to position [1818, 0]
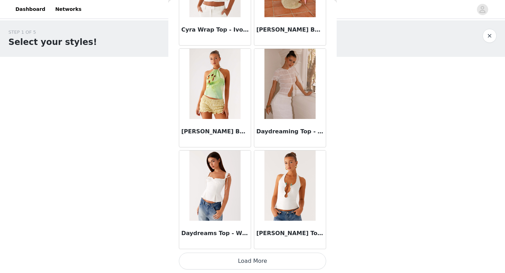
click at [254, 265] on button "Load More" at bounding box center [252, 261] width 147 height 17
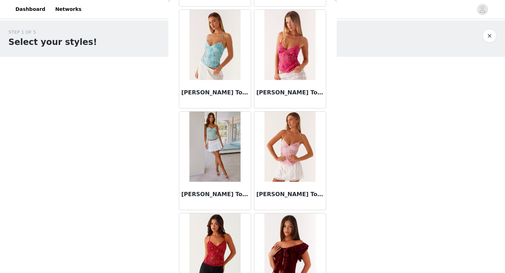
scroll to position [2836, 0]
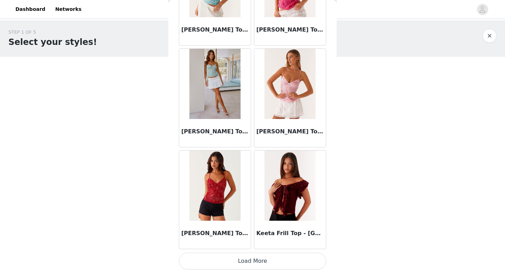
click at [257, 268] on button "Load More" at bounding box center [252, 261] width 147 height 17
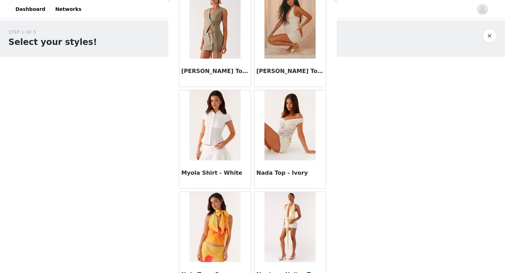
scroll to position [3854, 0]
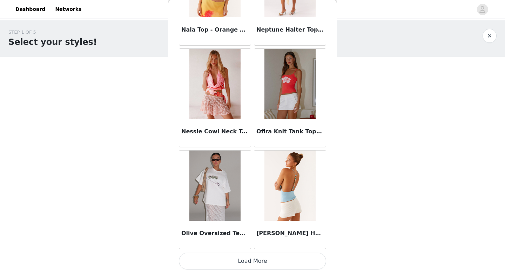
click at [260, 262] on button "Load More" at bounding box center [252, 261] width 147 height 17
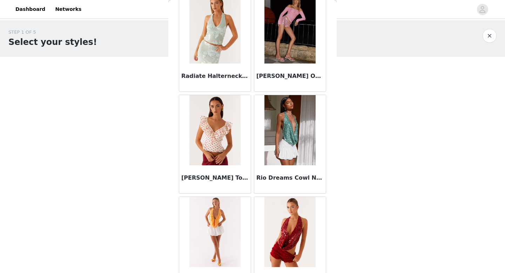
scroll to position [0, 0]
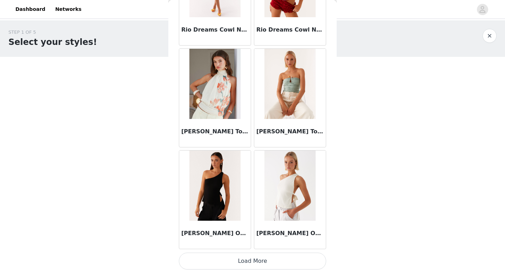
click at [237, 260] on button "Load More" at bounding box center [252, 261] width 147 height 17
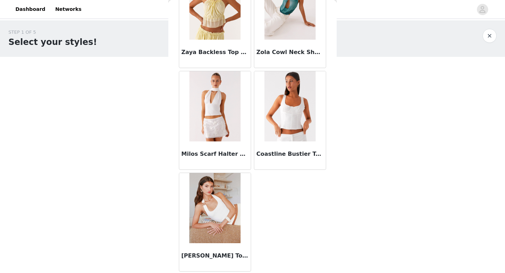
scroll to position [33, 0]
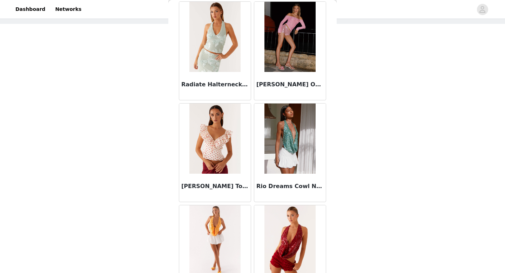
click at [279, 142] on img at bounding box center [290, 139] width 51 height 70
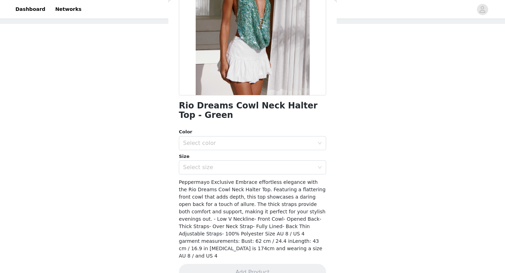
scroll to position [97, 0]
click at [264, 142] on div "Select color" at bounding box center [248, 143] width 131 height 7
click at [260, 159] on li "Green" at bounding box center [252, 158] width 147 height 11
click at [258, 167] on div "Select size" at bounding box center [248, 167] width 131 height 7
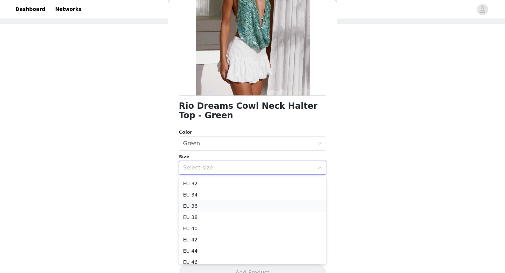
click at [246, 206] on li "EU 36" at bounding box center [252, 205] width 147 height 11
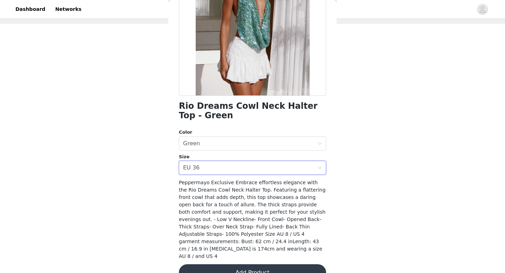
scroll to position [106, 0]
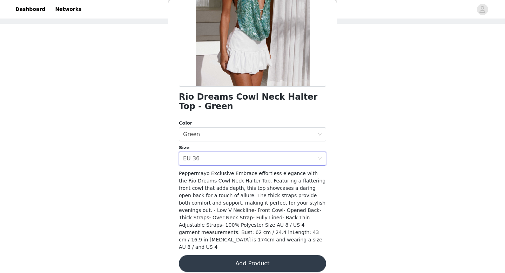
click at [249, 267] on div "Rio Dreams Cowl Neck Halter Top - Green Color Select color Green Size Select si…" at bounding box center [252, 105] width 147 height 352
click at [249, 255] on button "Add Product" at bounding box center [252, 263] width 147 height 17
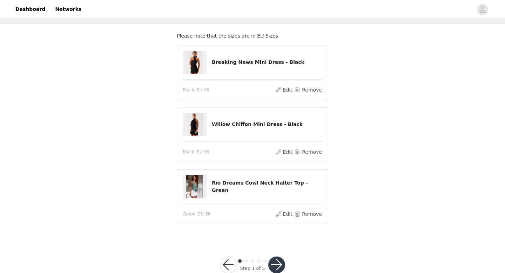
click at [280, 263] on button "button" at bounding box center [276, 265] width 17 height 17
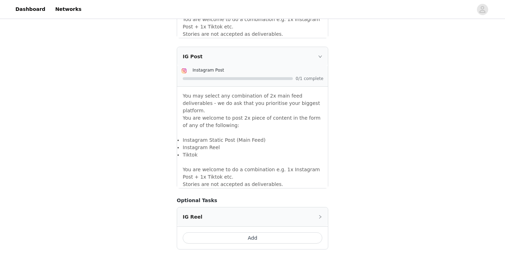
scroll to position [611, 0]
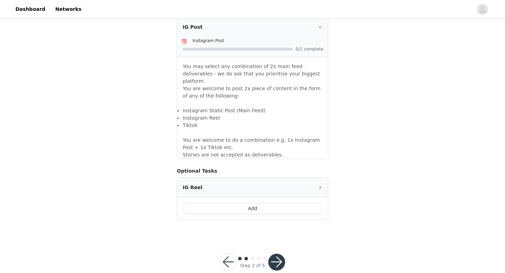
click at [275, 254] on button "button" at bounding box center [276, 262] width 17 height 17
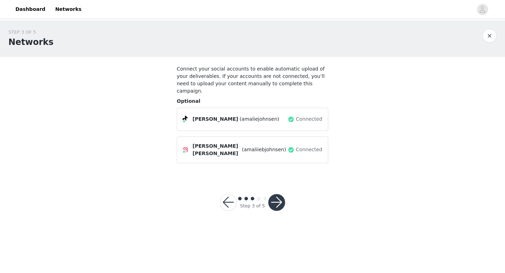
click at [282, 195] on button "button" at bounding box center [276, 202] width 17 height 17
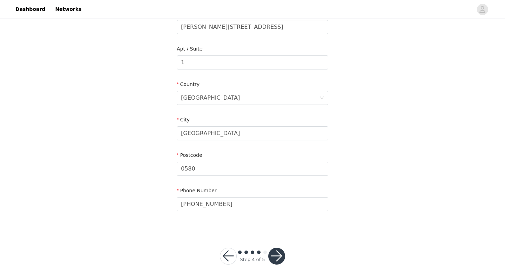
scroll to position [185, 0]
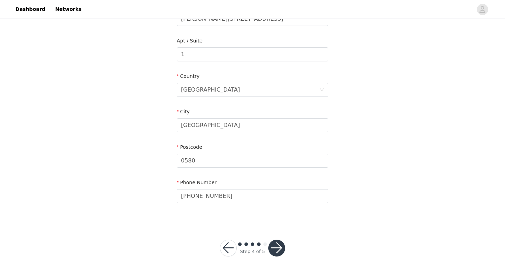
click at [282, 250] on button "button" at bounding box center [276, 248] width 17 height 17
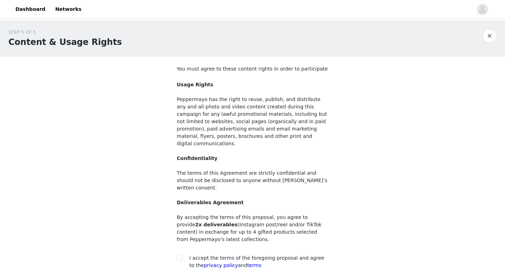
scroll to position [51, 0]
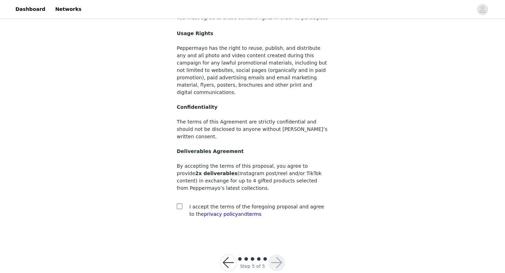
click at [181, 204] on input "checkbox" at bounding box center [179, 206] width 5 height 5
checkbox input "true"
click at [275, 254] on button "button" at bounding box center [276, 262] width 17 height 17
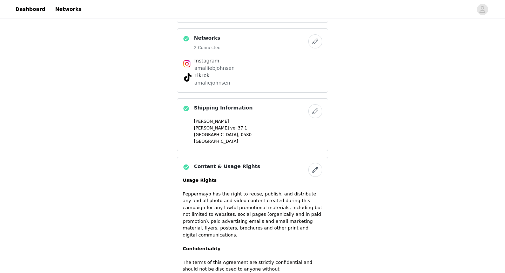
scroll to position [493, 0]
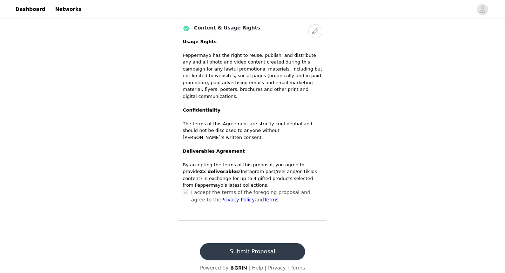
click at [260, 243] on button "Submit Proposal" at bounding box center [252, 251] width 105 height 17
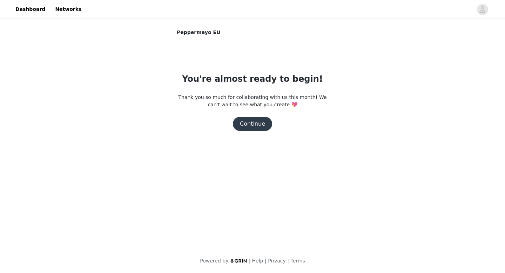
click at [257, 122] on button "Continue" at bounding box center [252, 124] width 39 height 14
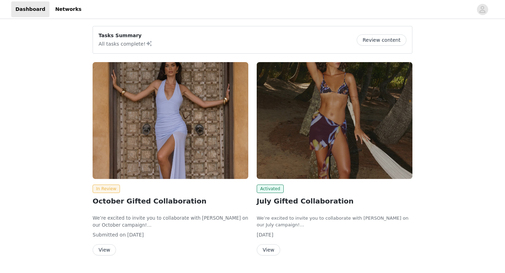
click at [283, 161] on img at bounding box center [335, 120] width 156 height 117
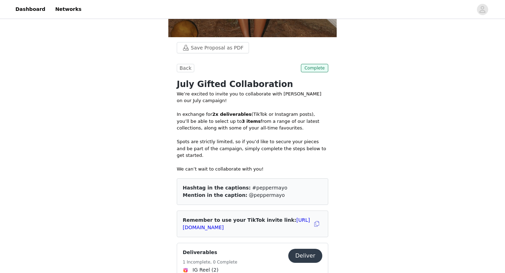
scroll to position [168, 0]
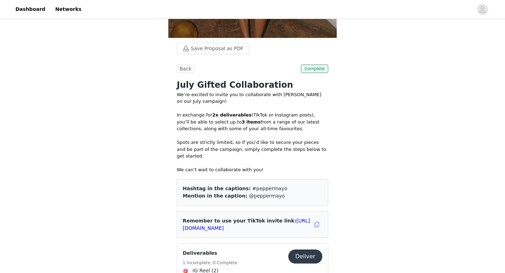
click at [301, 249] on button "Deliver" at bounding box center [305, 256] width 34 height 14
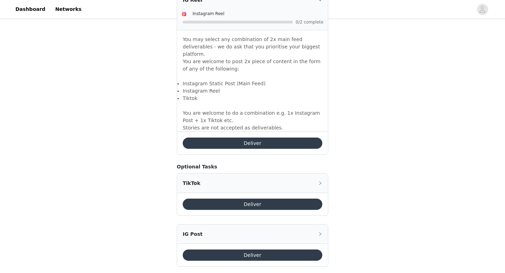
scroll to position [496, 0]
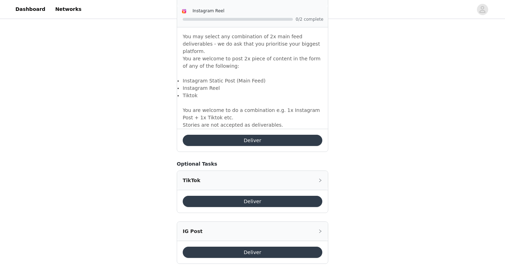
click at [259, 247] on button "Deliver" at bounding box center [253, 252] width 140 height 11
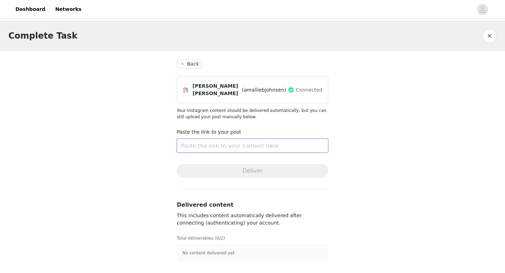
click at [248, 151] on input "text" at bounding box center [253, 146] width 152 height 14
paste input "https://www.instagram.com/p/DMxoyjrNw-k/"
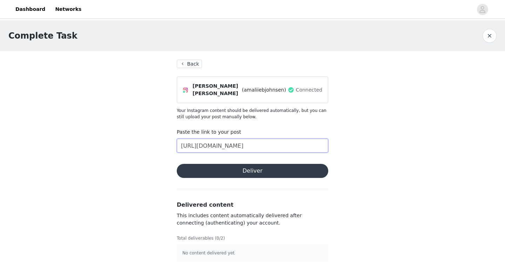
type input "https://www.instagram.com/p/DMxoyjrNw-k/"
click at [265, 168] on button "Deliver" at bounding box center [253, 171] width 152 height 14
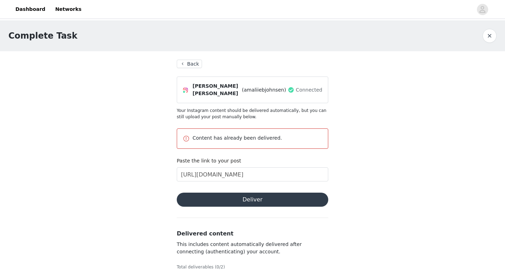
click at [239, 198] on button "Deliver" at bounding box center [253, 200] width 152 height 14
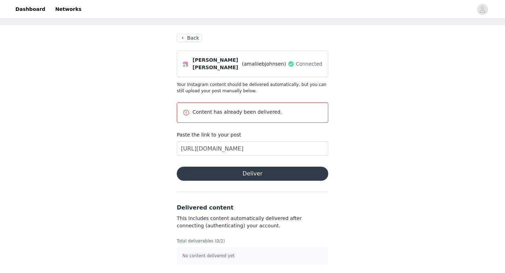
click at [189, 36] on button "Back" at bounding box center [189, 38] width 25 height 8
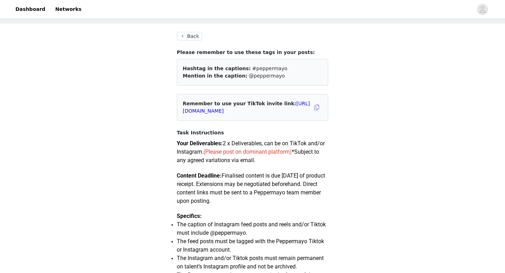
scroll to position [31, 0]
